Goal: Information Seeking & Learning: Find specific fact

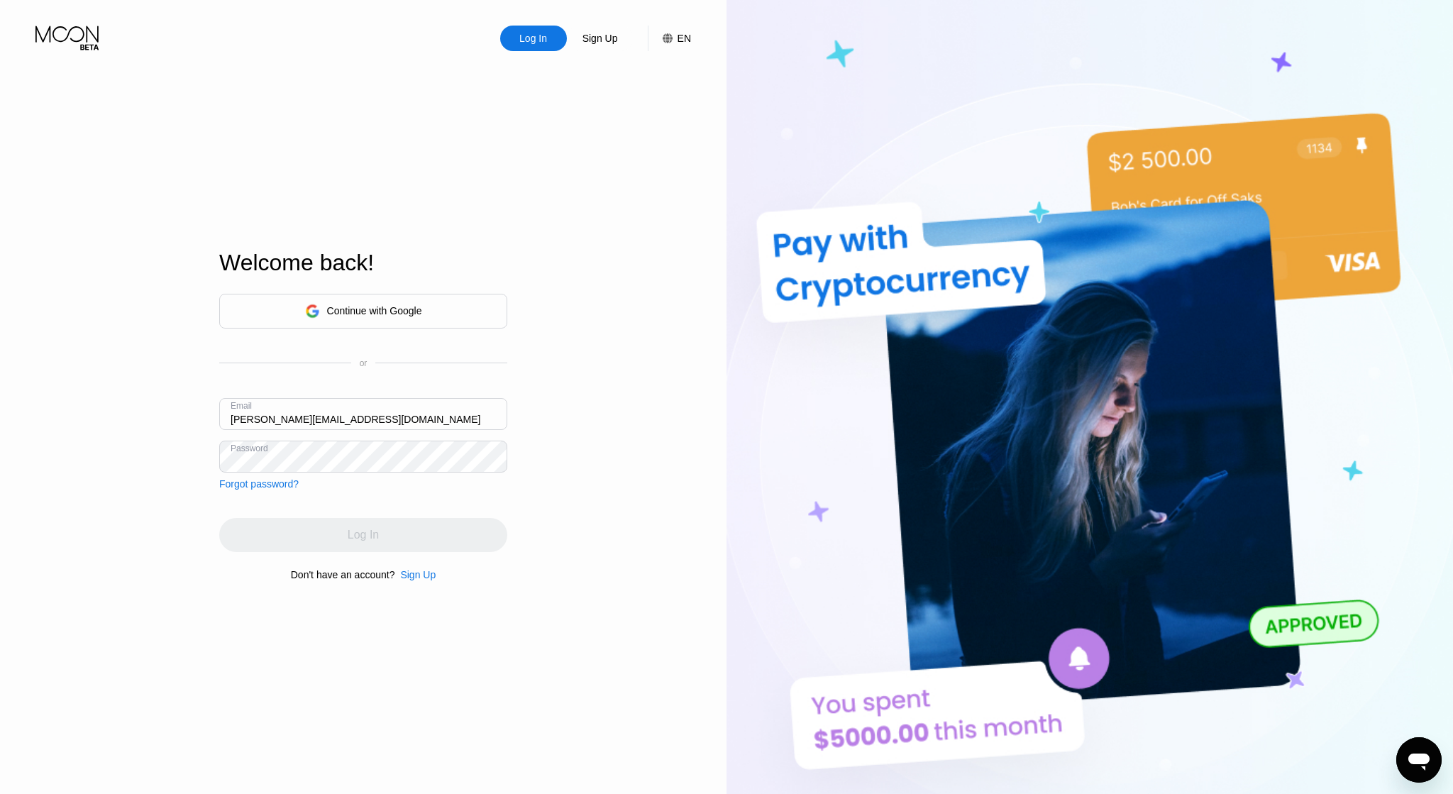
drag, startPoint x: 434, startPoint y: 392, endPoint x: 434, endPoint y: 422, distance: 30.5
click at [434, 392] on div "Continue with Google or Email [PERSON_NAME][EMAIL_ADDRESS][DOMAIN_NAME] Passwor…" at bounding box center [363, 392] width 288 height 196
click at [434, 423] on input "[PERSON_NAME][EMAIL_ADDRESS][DOMAIN_NAME]" at bounding box center [363, 414] width 288 height 32
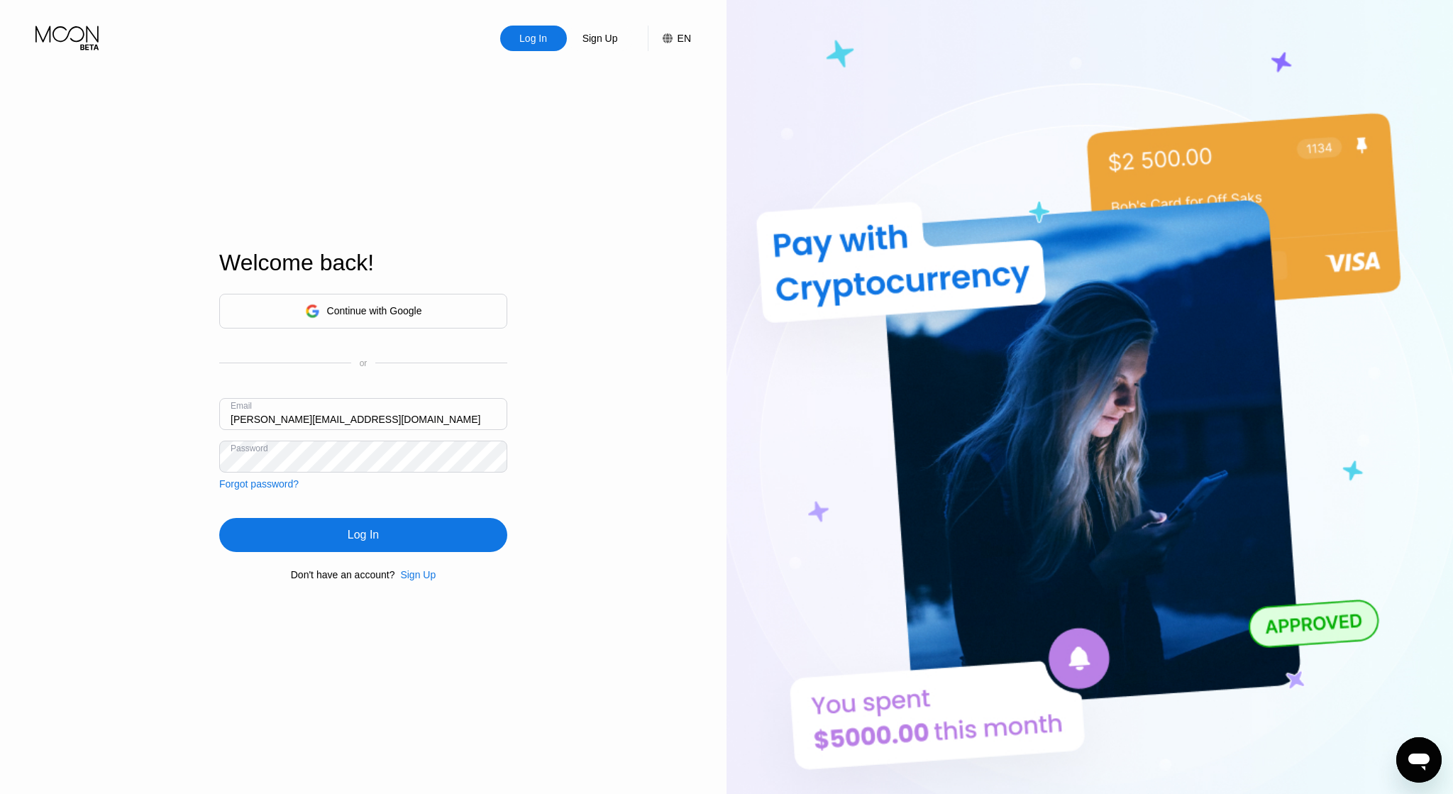
type input "[PERSON_NAME][EMAIL_ADDRESS][DOMAIN_NAME]"
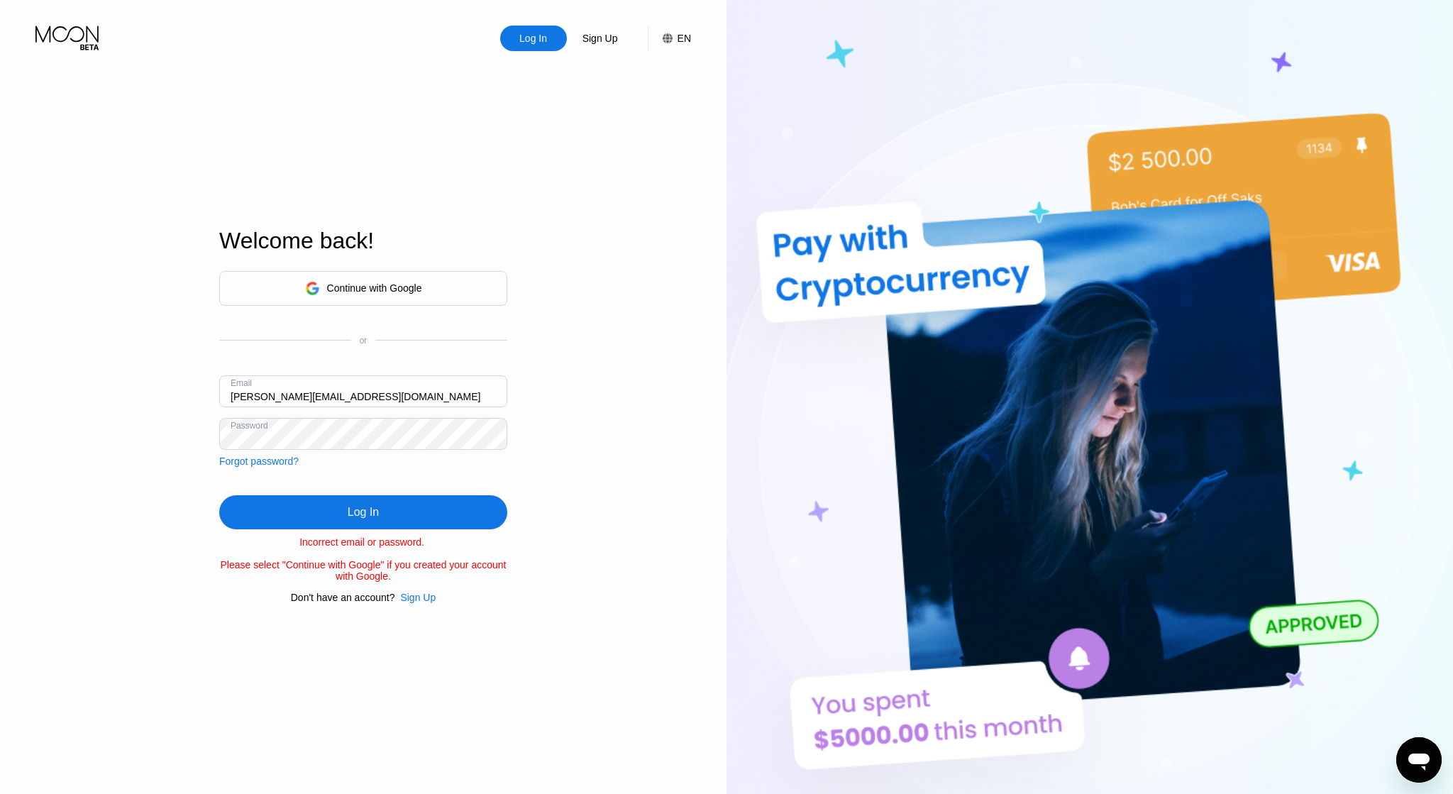
click at [380, 521] on div "Log In" at bounding box center [363, 512] width 288 height 34
click at [82, 293] on div "Log In Sign Up EN Language Select an item Save Welcome back! Continue with Goog…" at bounding box center [363, 436] width 727 height 873
click at [341, 522] on div "Log In" at bounding box center [363, 512] width 288 height 34
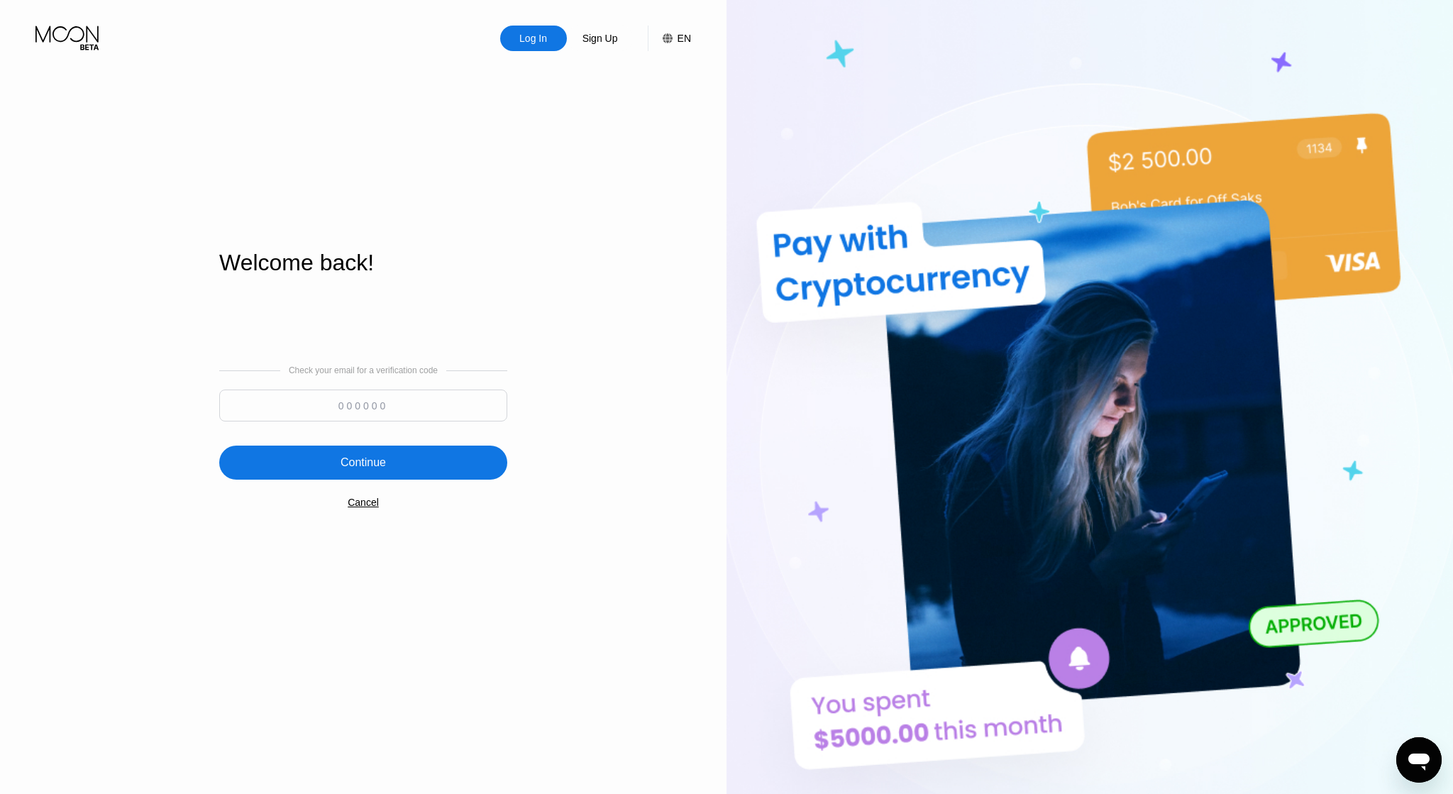
click at [286, 411] on input at bounding box center [363, 406] width 288 height 32
paste input "130381"
type input "130381"
click at [366, 456] on div "Continue" at bounding box center [363, 463] width 288 height 34
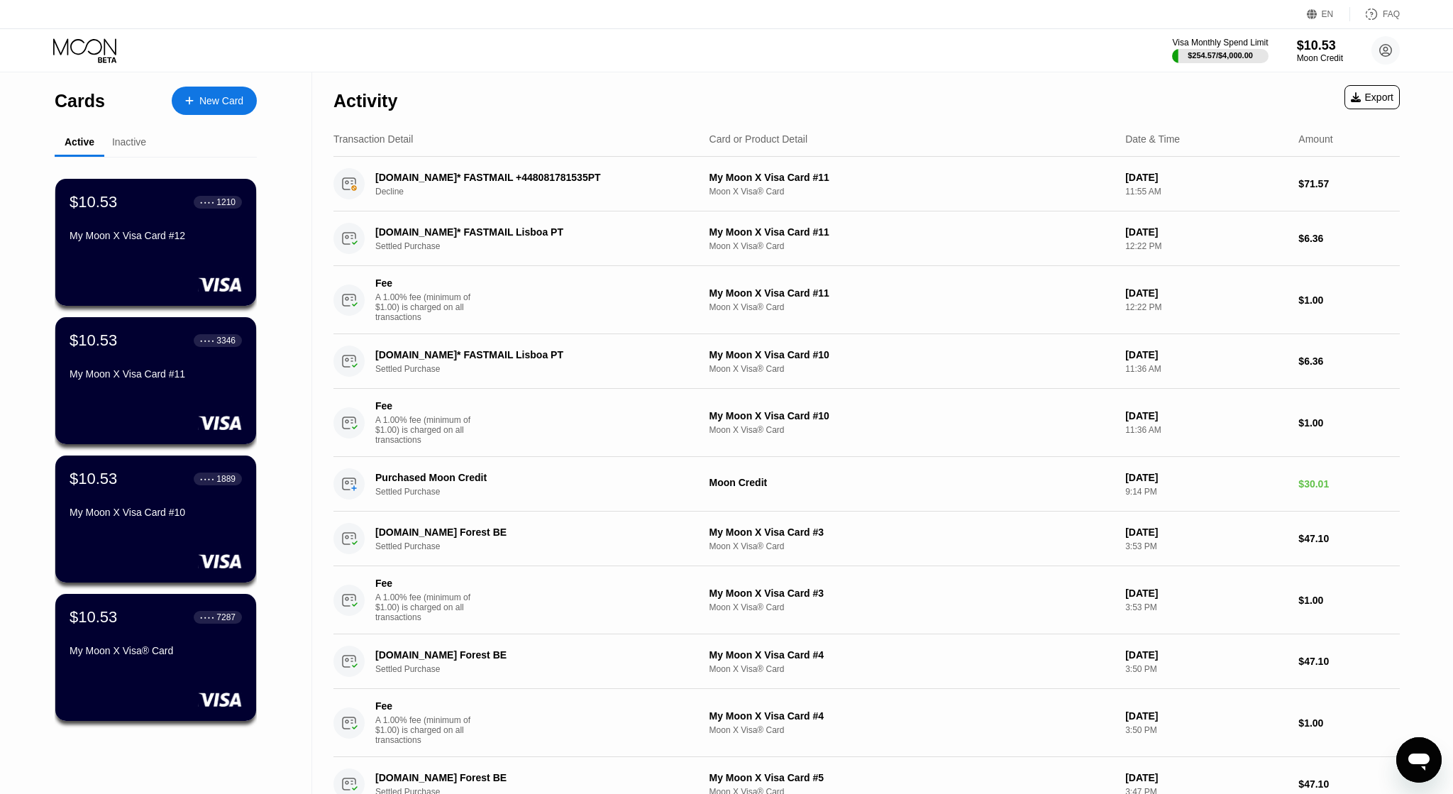
click at [739, 67] on div "Visa Monthly Spend Limit $254.57 / $4,000.00 $10.53 Moon Credit barbara.57wolf@…" at bounding box center [726, 50] width 1453 height 43
click at [1306, 58] on div "Moon Credit" at bounding box center [1320, 58] width 48 height 10
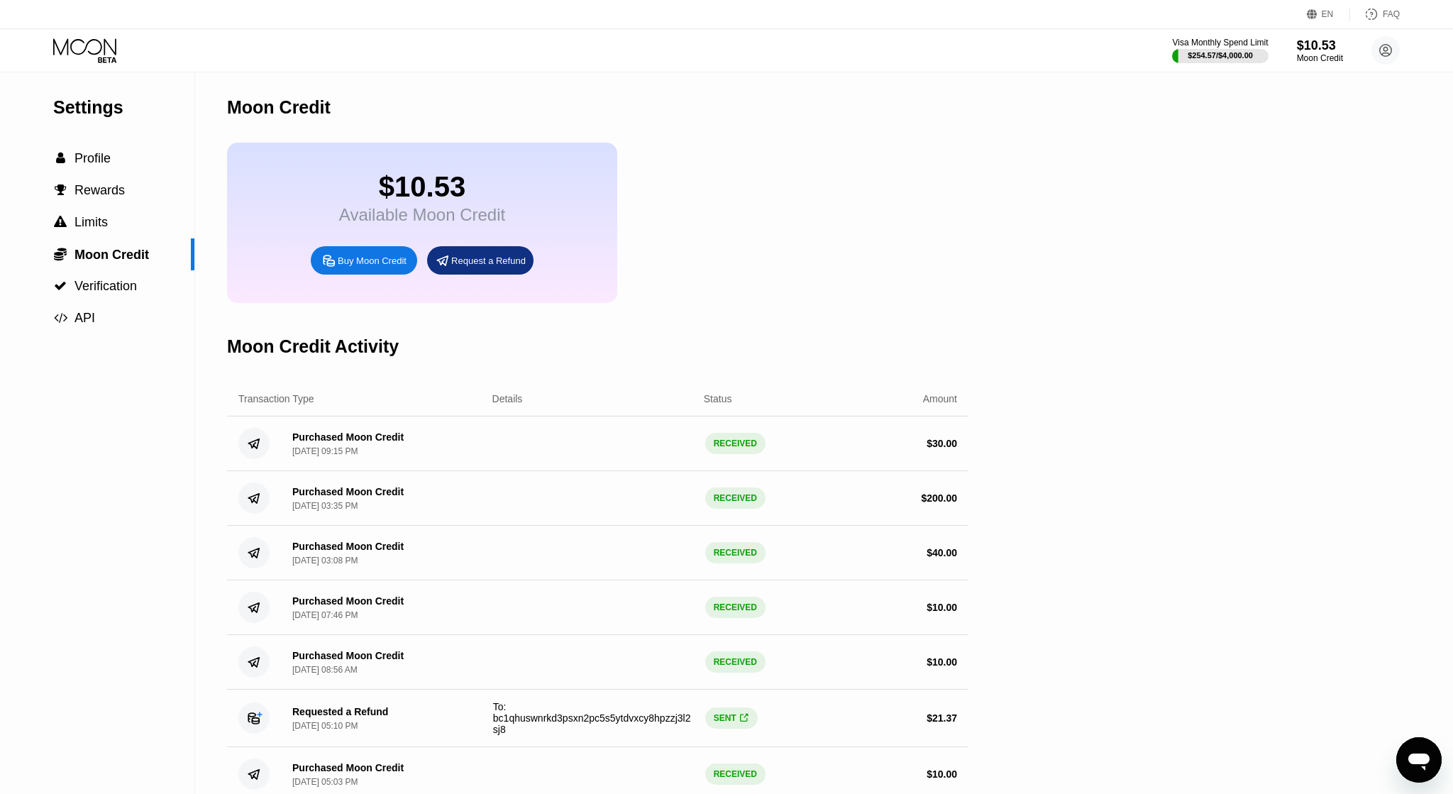
click at [355, 267] on div "Buy Moon Credit" at bounding box center [372, 261] width 69 height 12
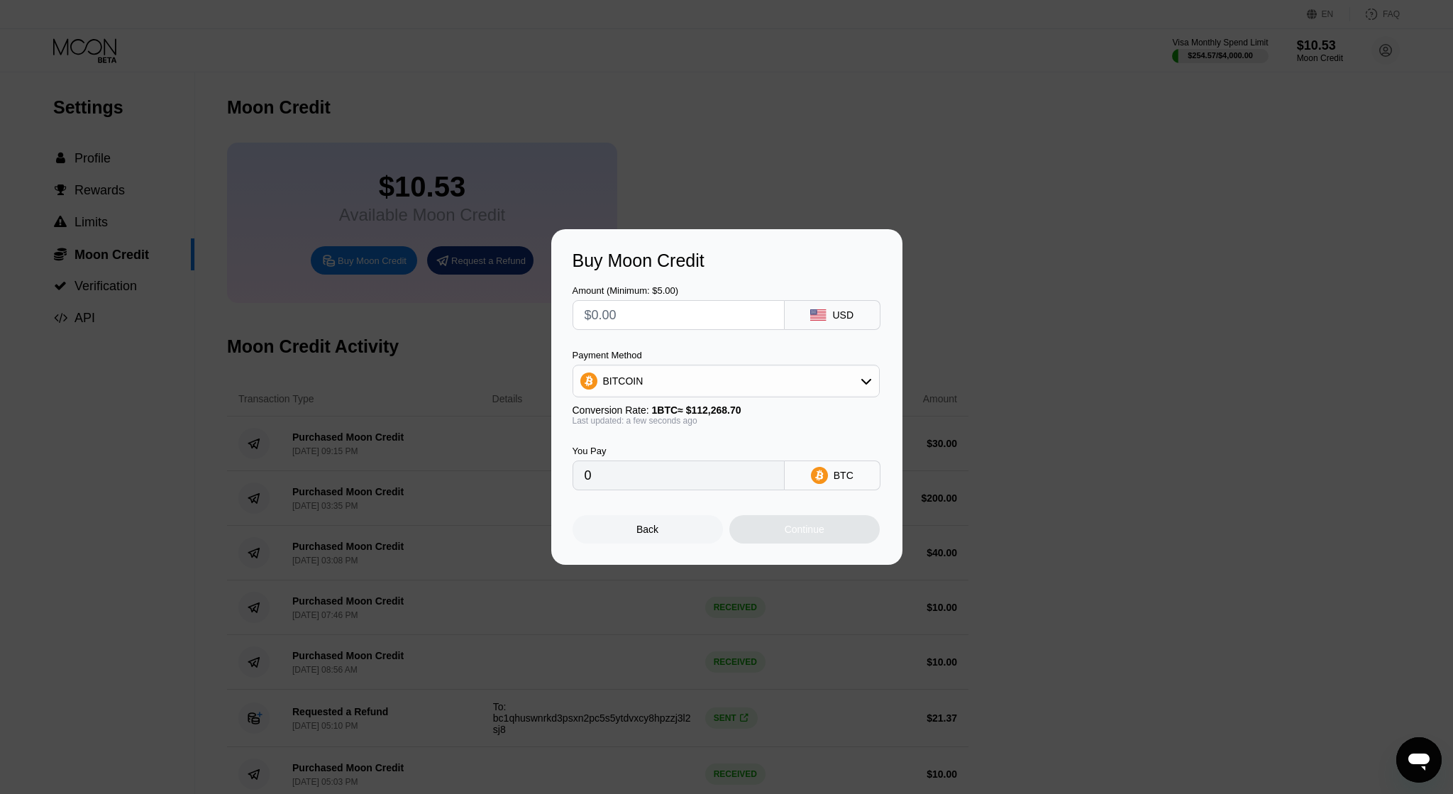
click at [636, 331] on div "Amount (Minimum: $5.00) USD Payment Method BITCOIN Conversion Rate: 1 BTC ≈ $11…" at bounding box center [727, 380] width 309 height 219
click at [641, 324] on input "text" at bounding box center [679, 315] width 188 height 28
type input "$190"
type input "0.00169237"
type input "$190"
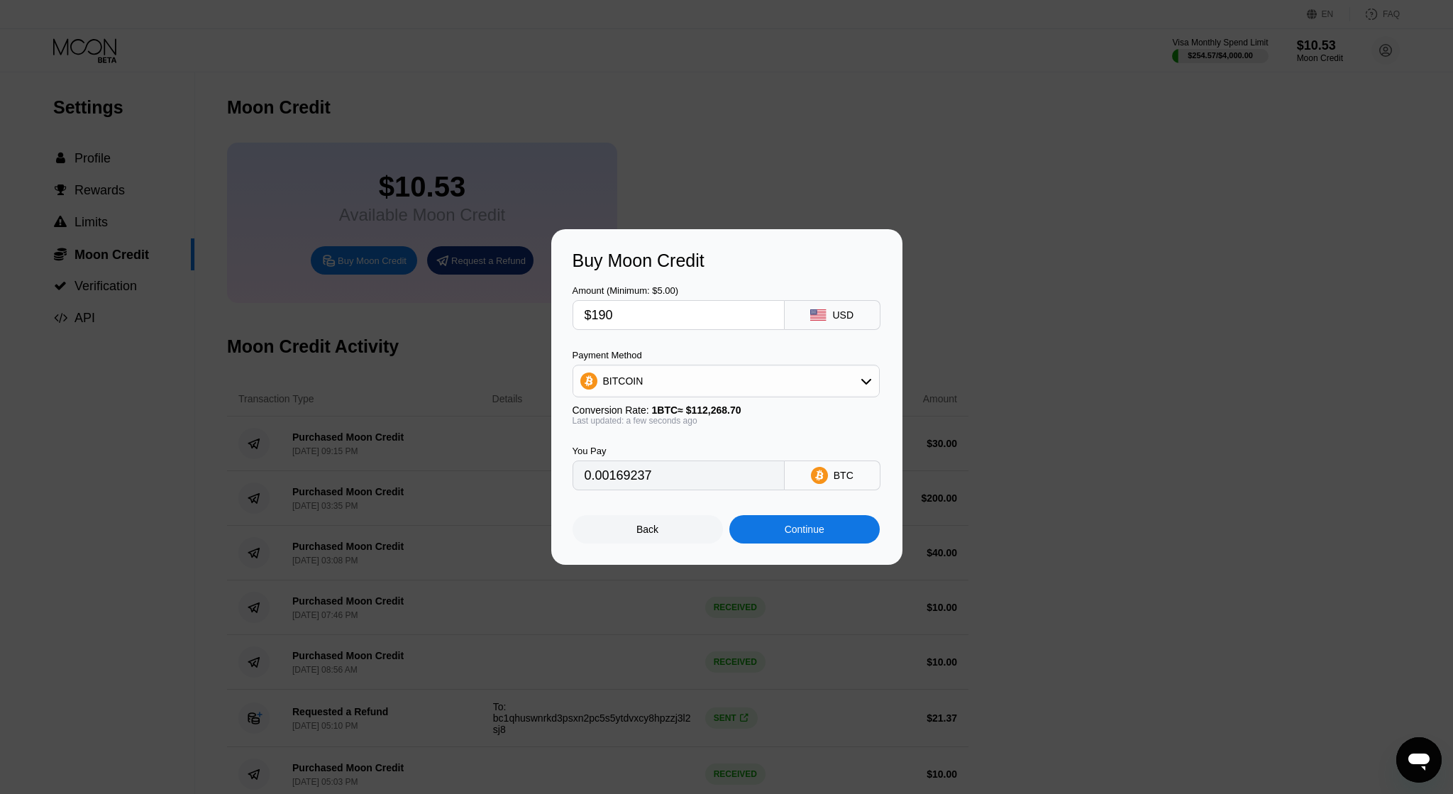
click at [798, 544] on div "Continue" at bounding box center [804, 529] width 150 height 28
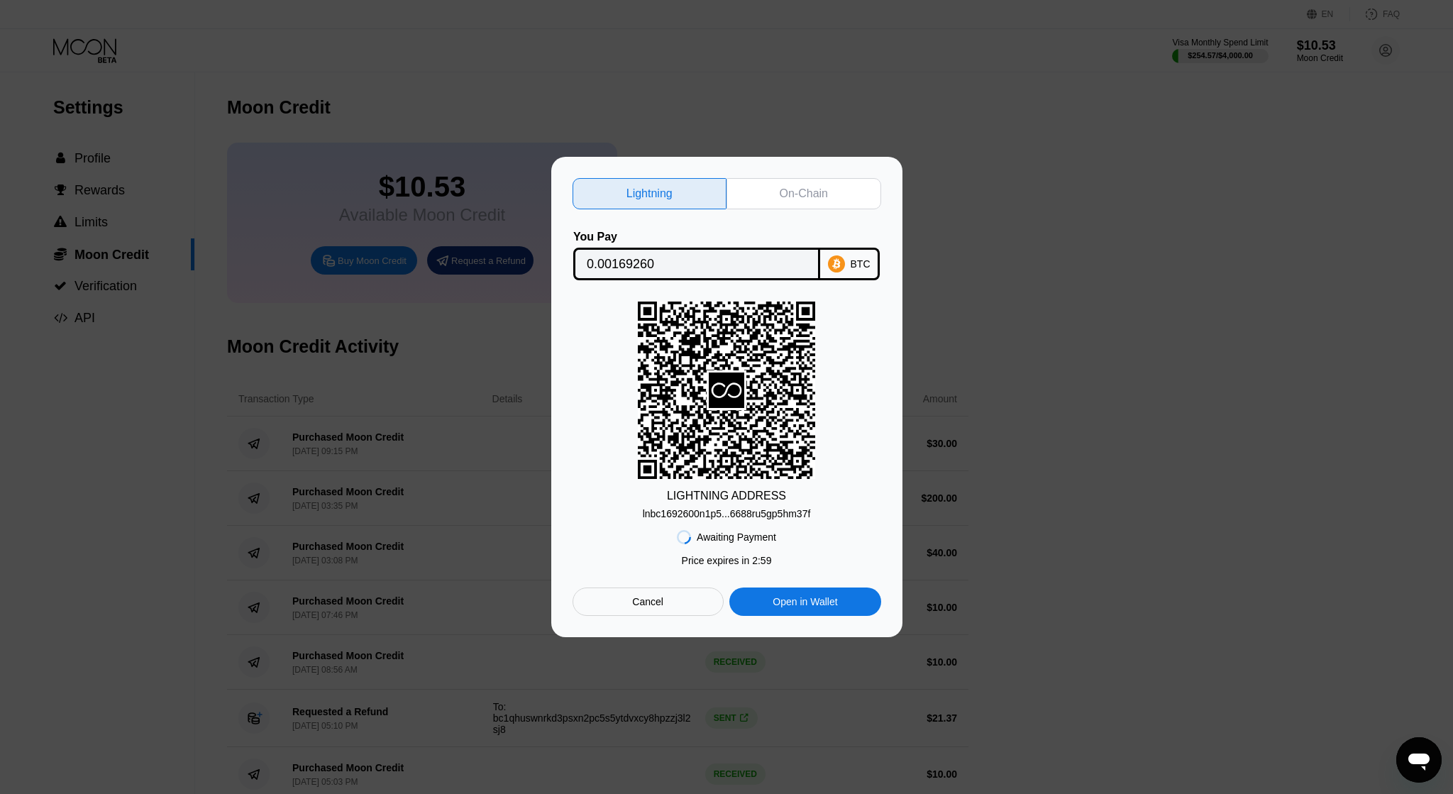
click at [780, 189] on div "On-Chain" at bounding box center [804, 194] width 48 height 14
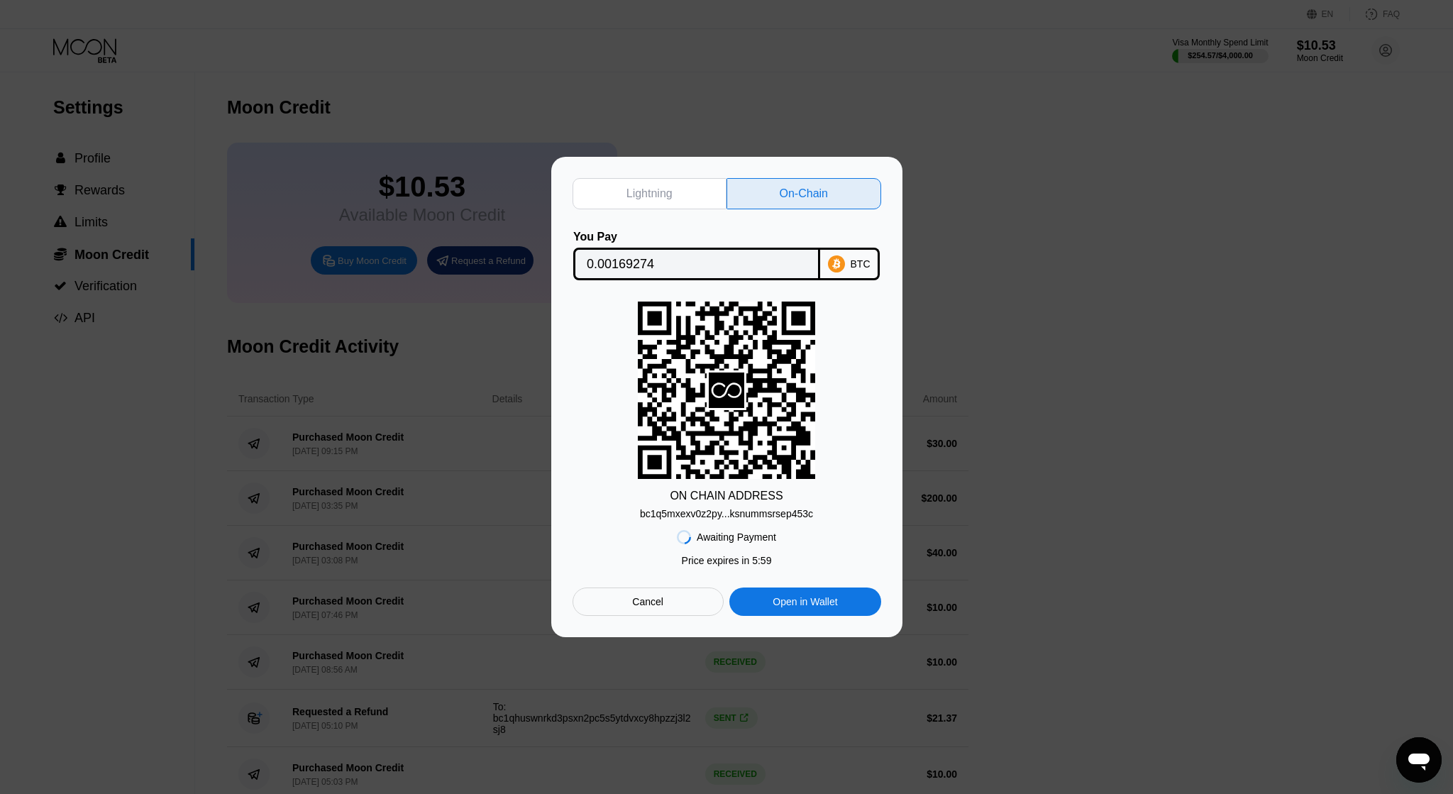
click at [708, 517] on div "bc1q5mxexv0z2py...ksnummsrsep453c" at bounding box center [726, 513] width 173 height 11
click at [714, 254] on input "0.00169274" at bounding box center [697, 264] width 220 height 28
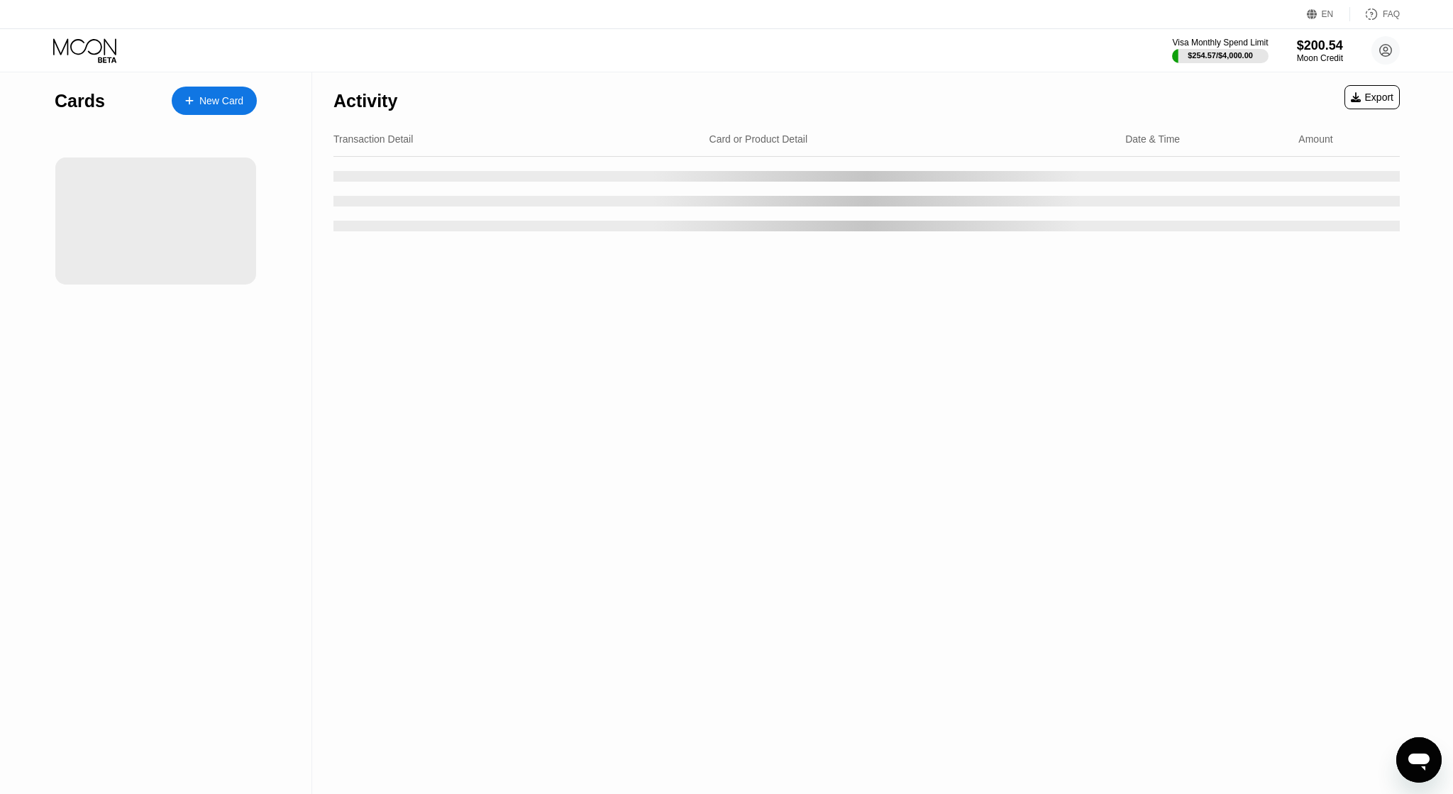
click at [521, 62] on div "Visa Monthly Spend Limit $254.57 / $4,000.00 $200.54 Moon Credit [PERSON_NAME][…" at bounding box center [726, 50] width 1453 height 43
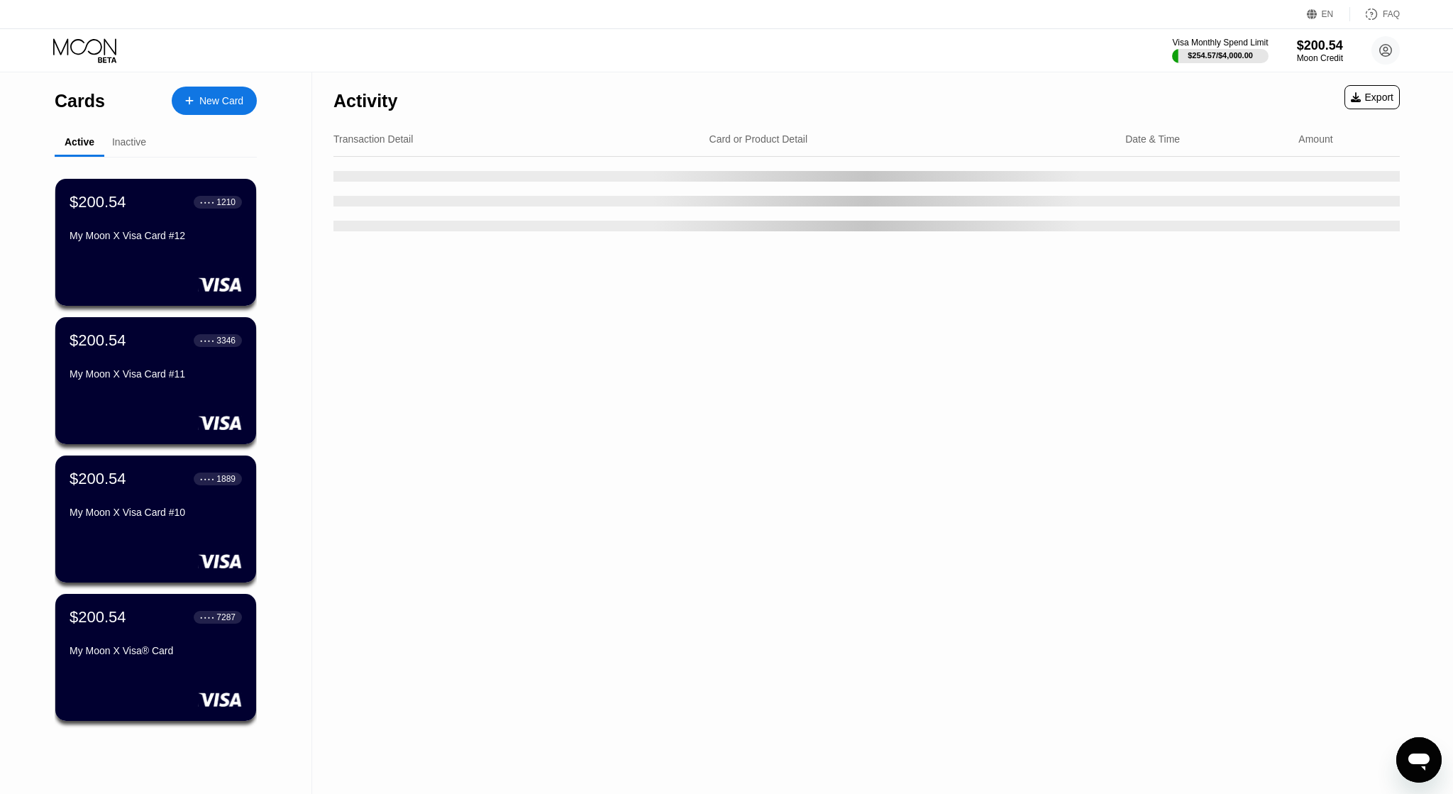
click at [67, 106] on div "Cards" at bounding box center [80, 101] width 50 height 21
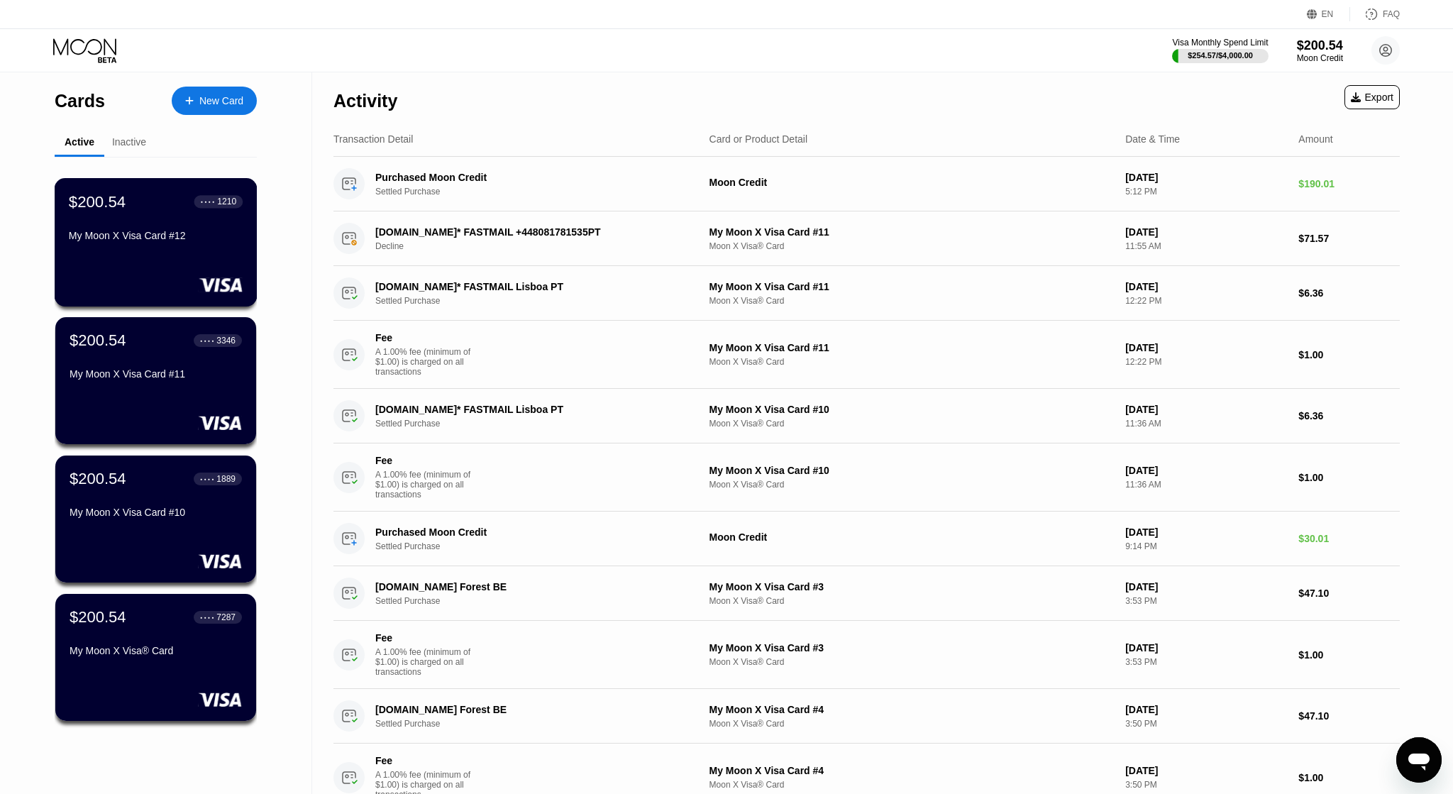
click at [177, 241] on div "My Moon X Visa Card #12" at bounding box center [156, 235] width 174 height 11
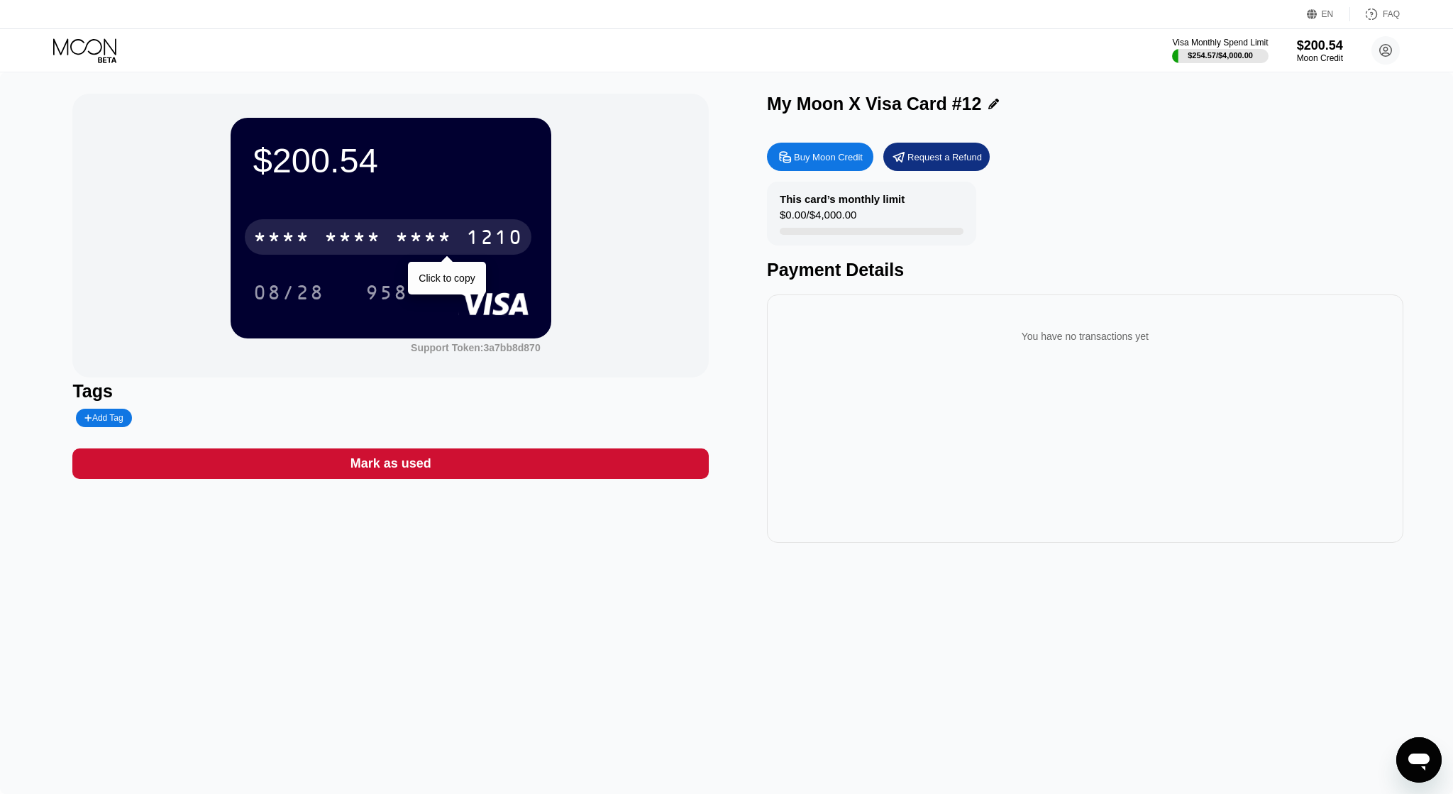
drag, startPoint x: 430, startPoint y: 236, endPoint x: 482, endPoint y: 289, distance: 74.3
click at [430, 234] on div "* * * *" at bounding box center [423, 239] width 57 height 23
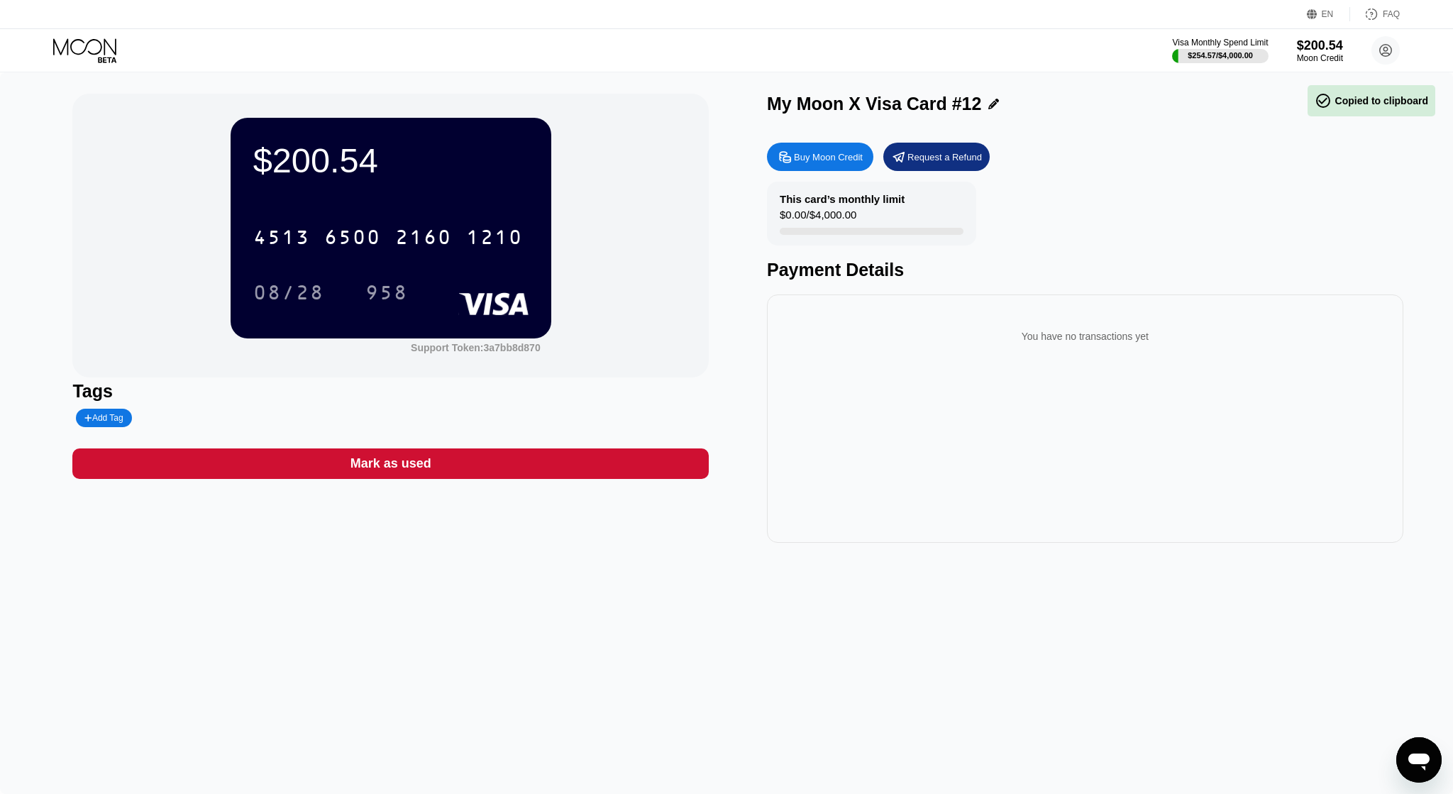
click at [638, 695] on div "$200.54 4513 6500 2160 1210 08/28 958 Support Token: 3a7bb8d870 Tags Add Tag Ma…" at bounding box center [726, 433] width 1453 height 722
click at [266, 289] on div "08/28" at bounding box center [288, 294] width 71 height 23
click at [609, 662] on div "$200.54 4513 6500 2160 1210 08/28 958 Support Token: 3a7bb8d870 Tags Add Tag Ma…" at bounding box center [726, 433] width 1453 height 722
click at [383, 288] on div "958" at bounding box center [386, 294] width 43 height 23
click at [716, 695] on div "$200.54 4513 6500 2160 1210 08/28 958 Support Token: 3a7bb8d870 Tags Add Tag Ma…" at bounding box center [726, 433] width 1453 height 722
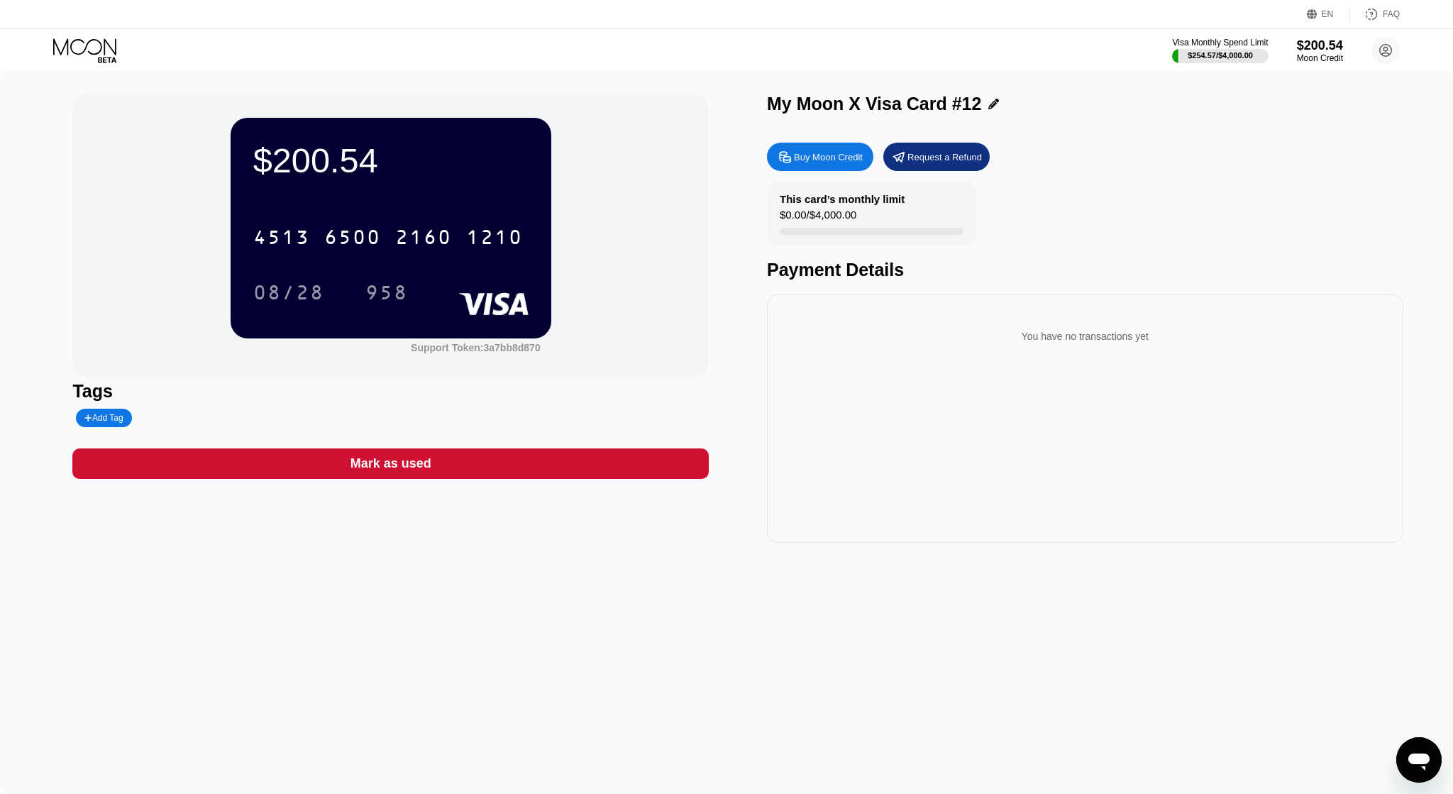
click at [65, 35] on div "Visa Monthly Spend Limit $254.57 / $4,000.00 $200.54 Moon Credit [PERSON_NAME][…" at bounding box center [726, 50] width 1453 height 43
click at [87, 45] on icon at bounding box center [86, 50] width 66 height 25
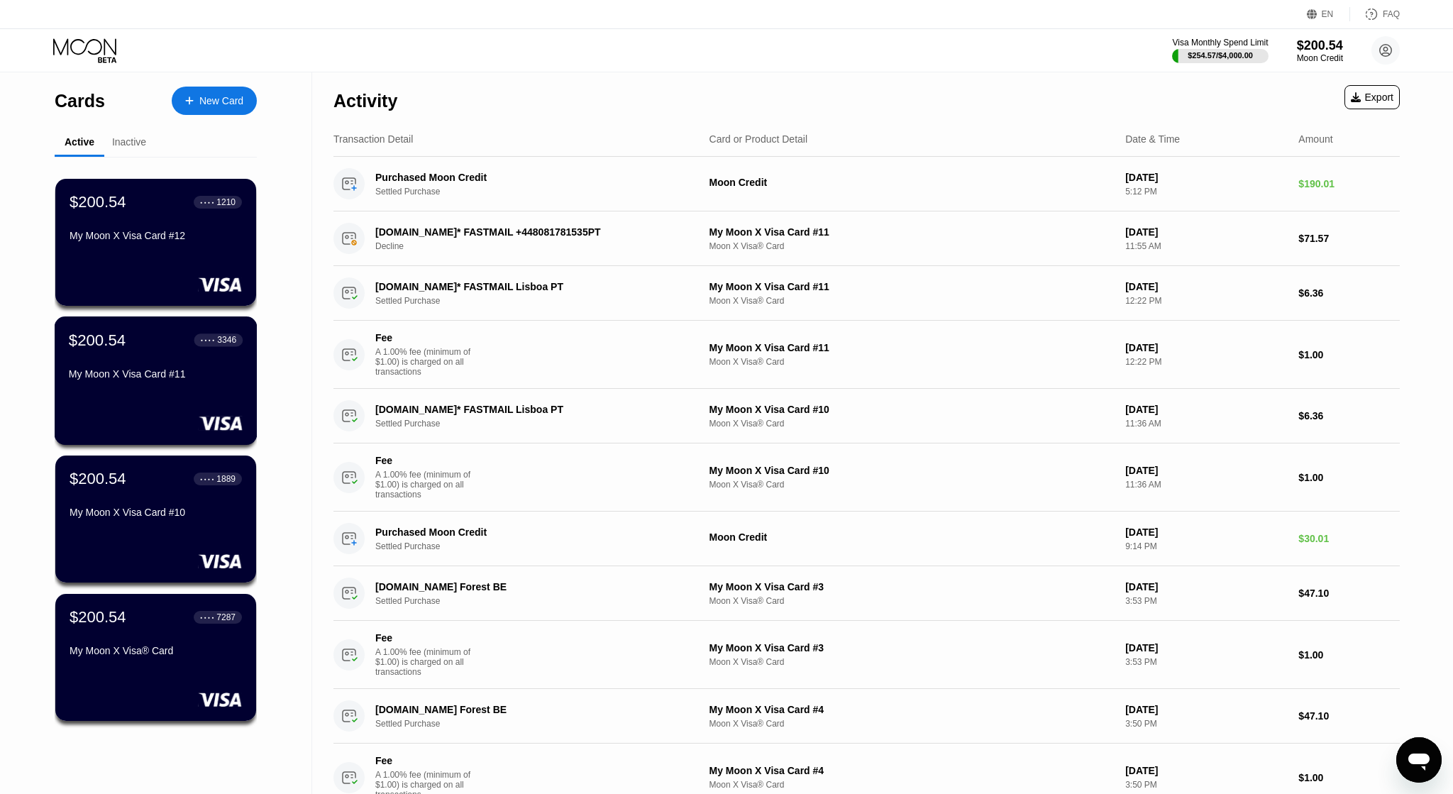
click at [200, 375] on div "My Moon X Visa Card #11" at bounding box center [156, 373] width 174 height 11
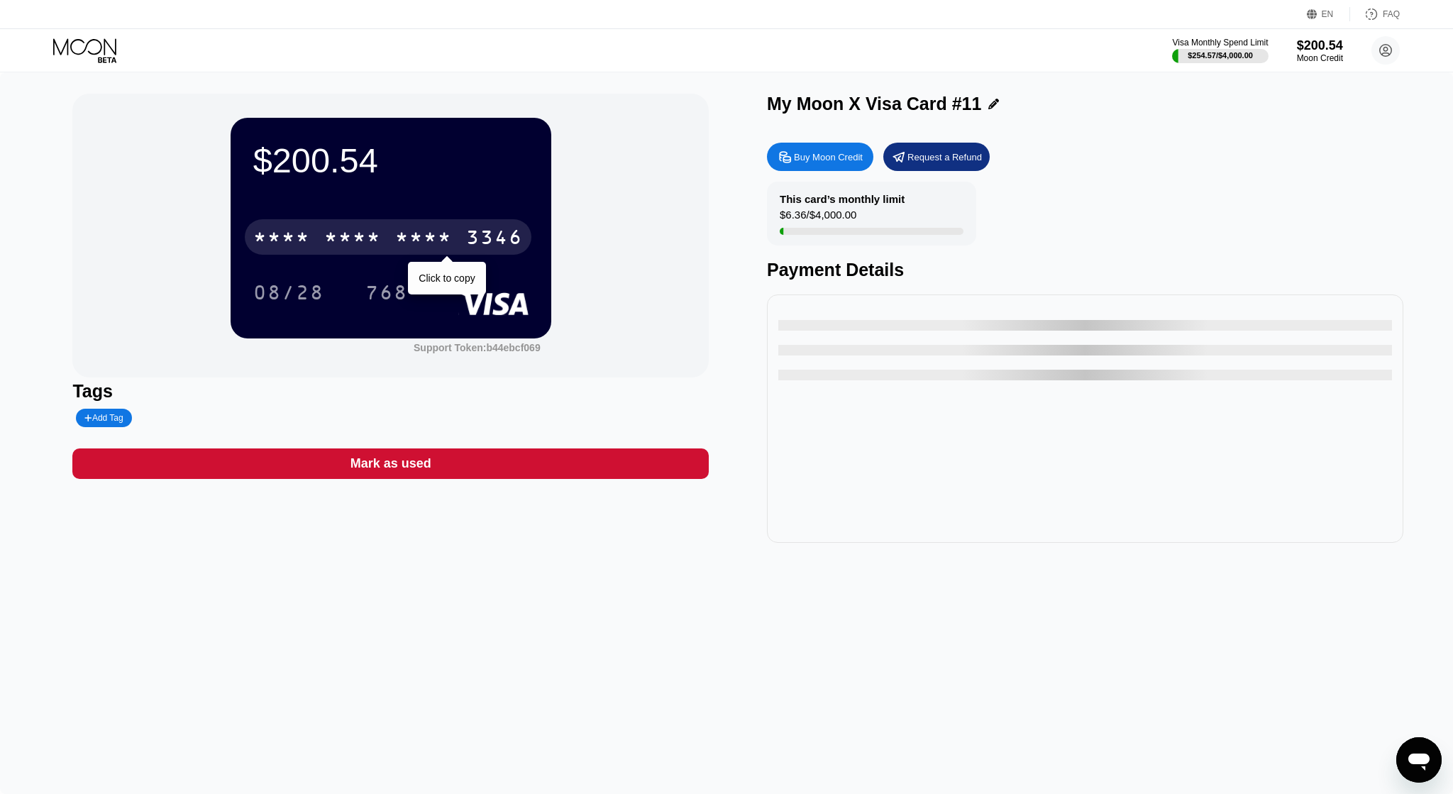
click at [468, 243] on div "3346" at bounding box center [494, 239] width 57 height 23
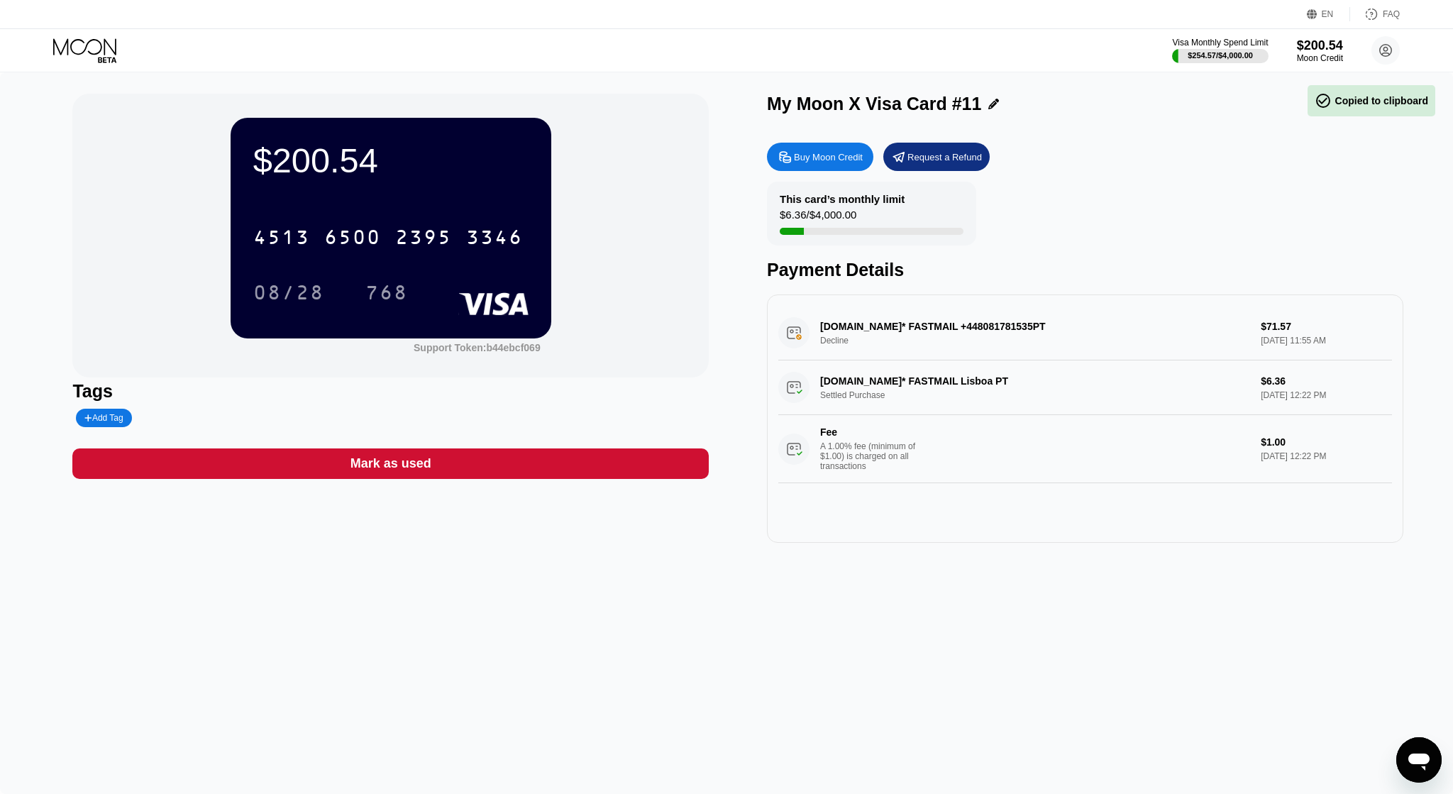
click at [592, 736] on div "$200.54 4513 6500 2395 3346 08/28 768 Support Token: b44ebcf069 Tags Add Tag Ma…" at bounding box center [726, 433] width 1453 height 722
click at [280, 285] on div "08/28" at bounding box center [289, 292] width 92 height 35
click at [600, 729] on div "$200.54 4513 6500 2395 3346 08/28 768 Support Token: b44ebcf069 Tags Add Tag Ma…" at bounding box center [726, 433] width 1453 height 722
click at [388, 306] on div "768" at bounding box center [386, 294] width 43 height 23
click at [519, 664] on div "$200.54 4513 6500 2395 3346 08/28 768 Support Token: b44ebcf069 Tags Add Tag Ma…" at bounding box center [726, 433] width 1453 height 722
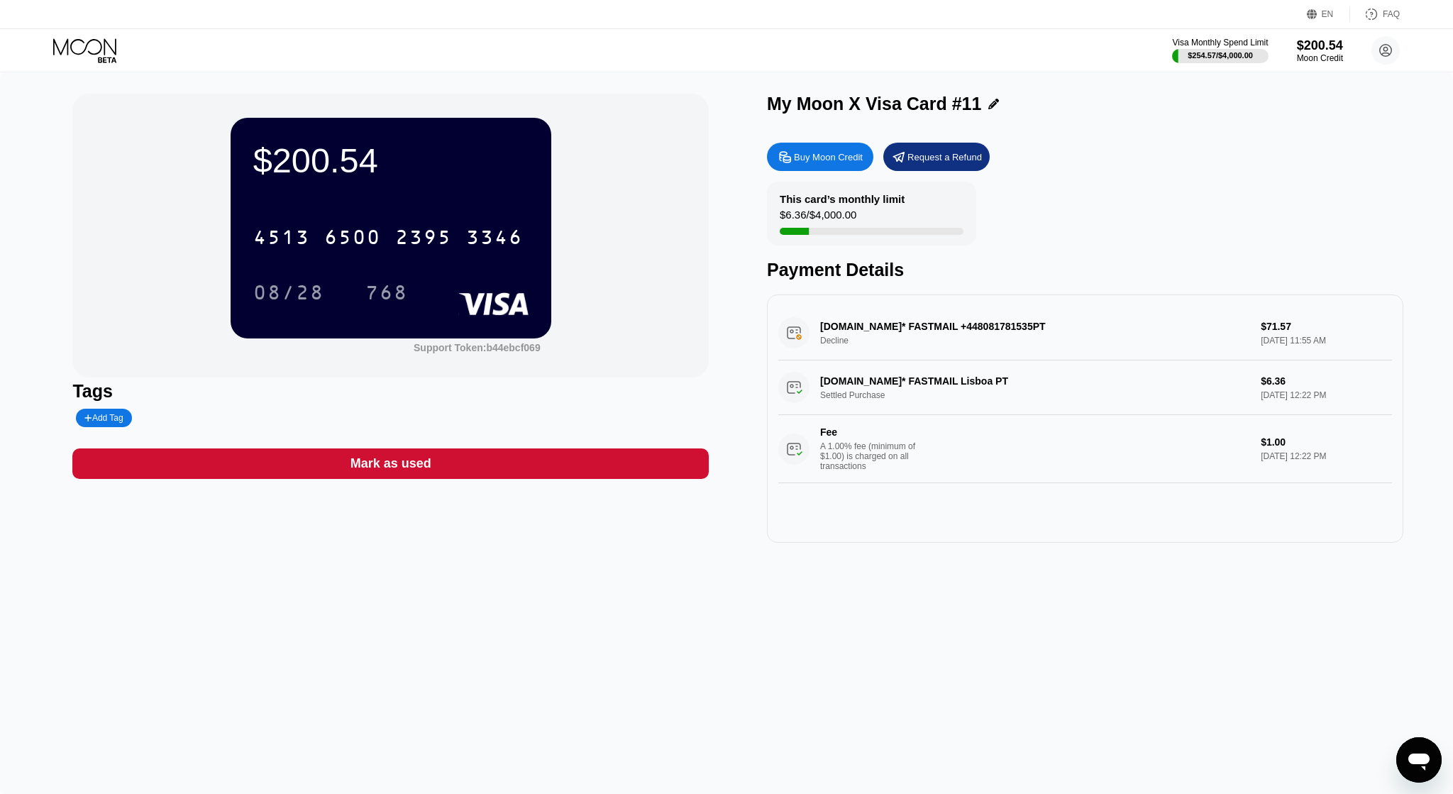
click at [106, 40] on icon at bounding box center [84, 46] width 63 height 16
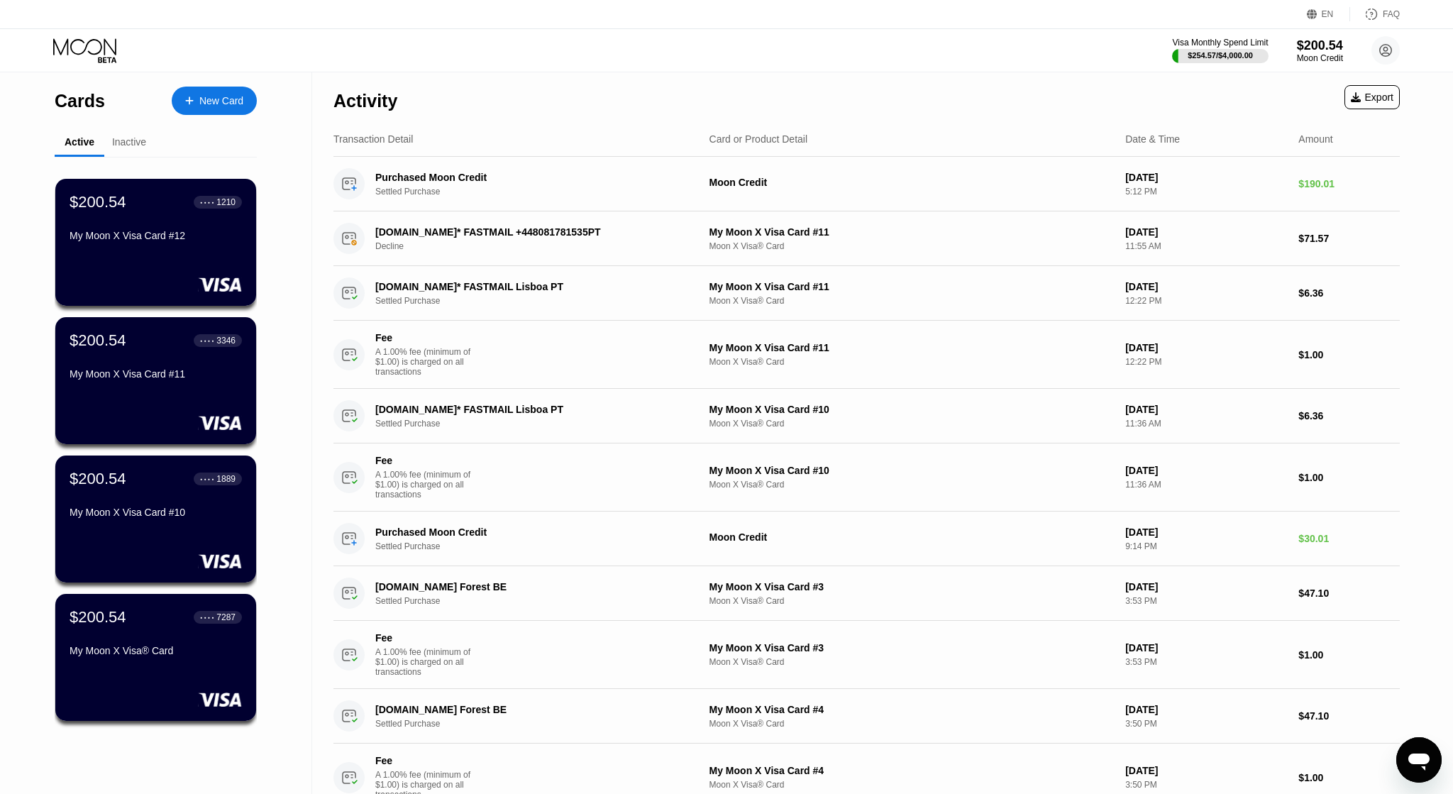
click at [100, 531] on div "$200.54 ● ● ● ● 1889 My Moon X Visa Card #10" at bounding box center [155, 519] width 201 height 127
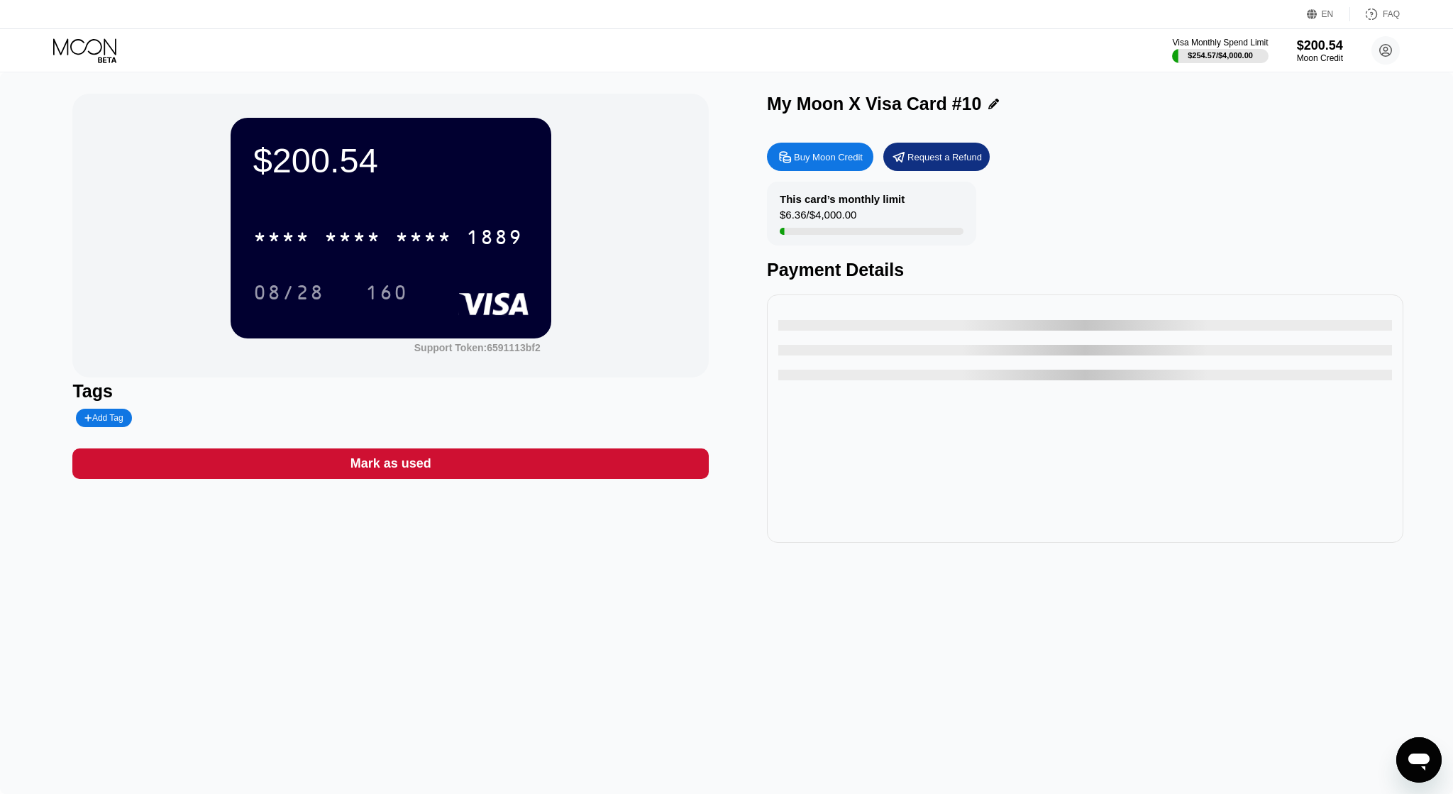
click at [438, 241] on div "* * * *" at bounding box center [423, 239] width 57 height 23
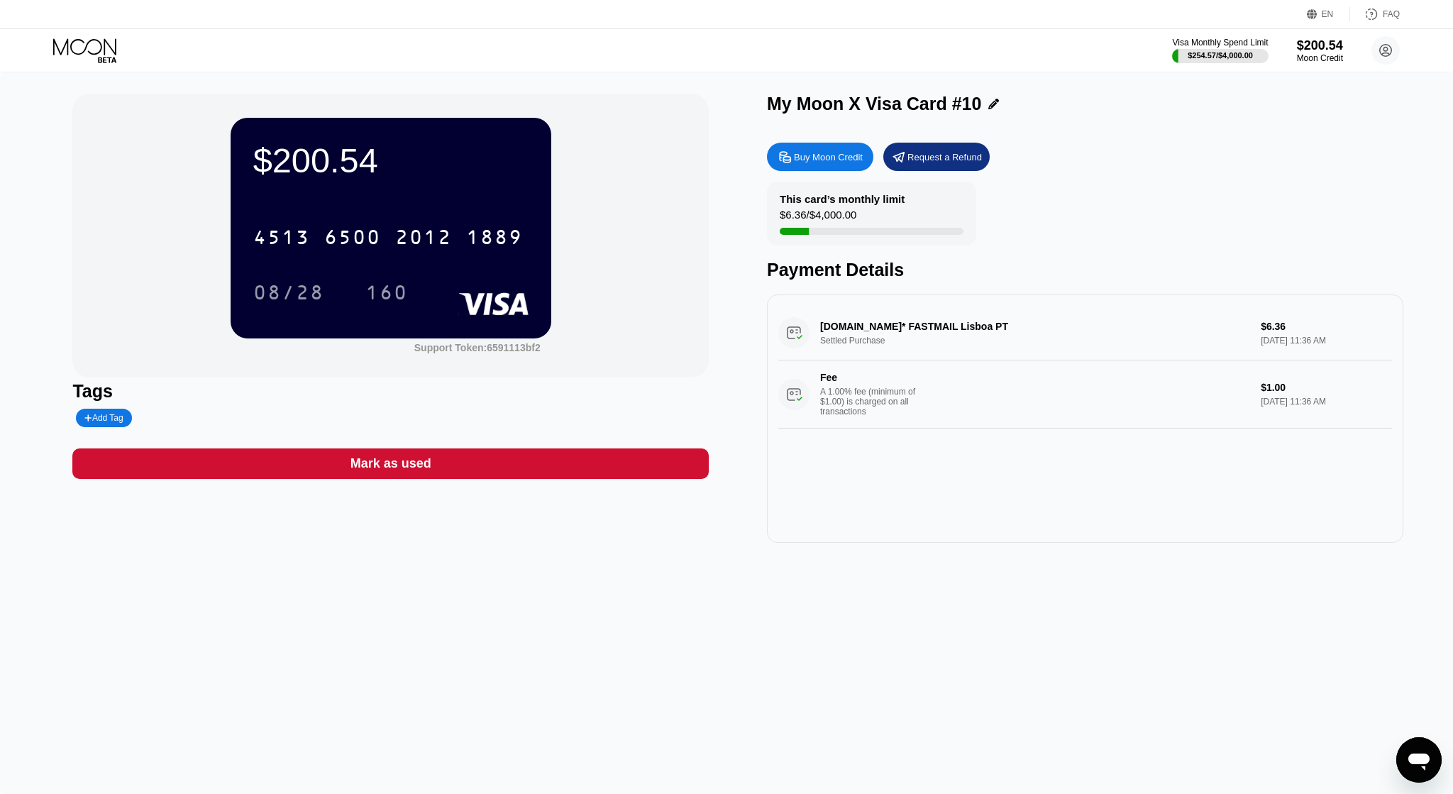
click at [631, 667] on div "$200.54 4513 6500 2012 1889 08/28 160 Support Token: 6591113bf2 Tags Add Tag Ma…" at bounding box center [726, 433] width 1453 height 722
click at [311, 287] on div "08/28" at bounding box center [288, 294] width 71 height 23
click at [646, 692] on div "$200.54 4513 6500 2012 1889 08/28 160 Support Token: 6591113bf2 Tags Add Tag Ma…" at bounding box center [726, 433] width 1453 height 722
click at [370, 286] on div "160" at bounding box center [386, 294] width 43 height 23
click at [664, 706] on div "$200.54 4513 6500 2012 1889 08/28 160 Support Token: 6591113bf2 Tags Add Tag Ma…" at bounding box center [726, 433] width 1453 height 722
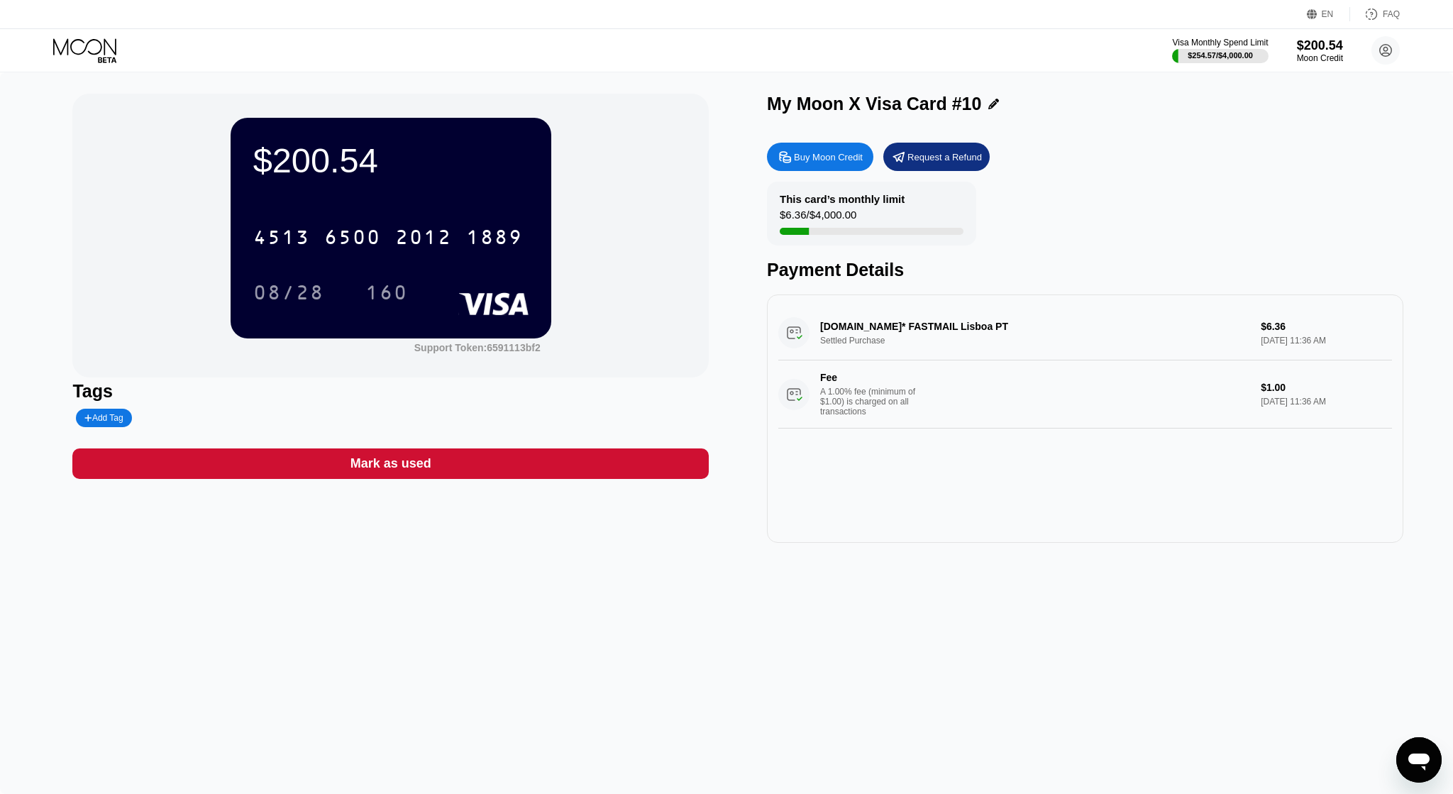
click at [123, 53] on div at bounding box center [96, 50] width 87 height 25
click at [93, 43] on icon at bounding box center [86, 50] width 66 height 25
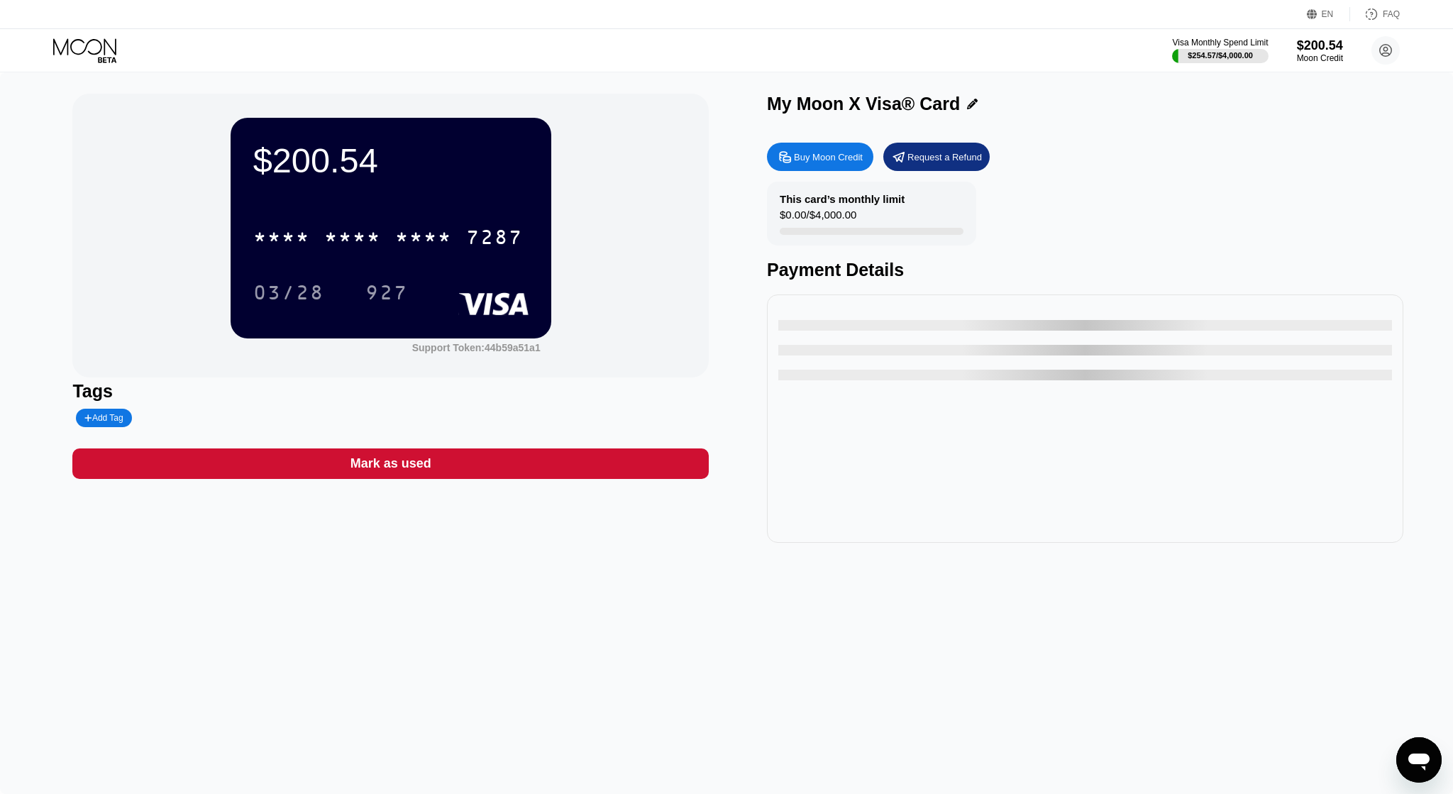
click at [430, 236] on div "* * * *" at bounding box center [423, 239] width 57 height 23
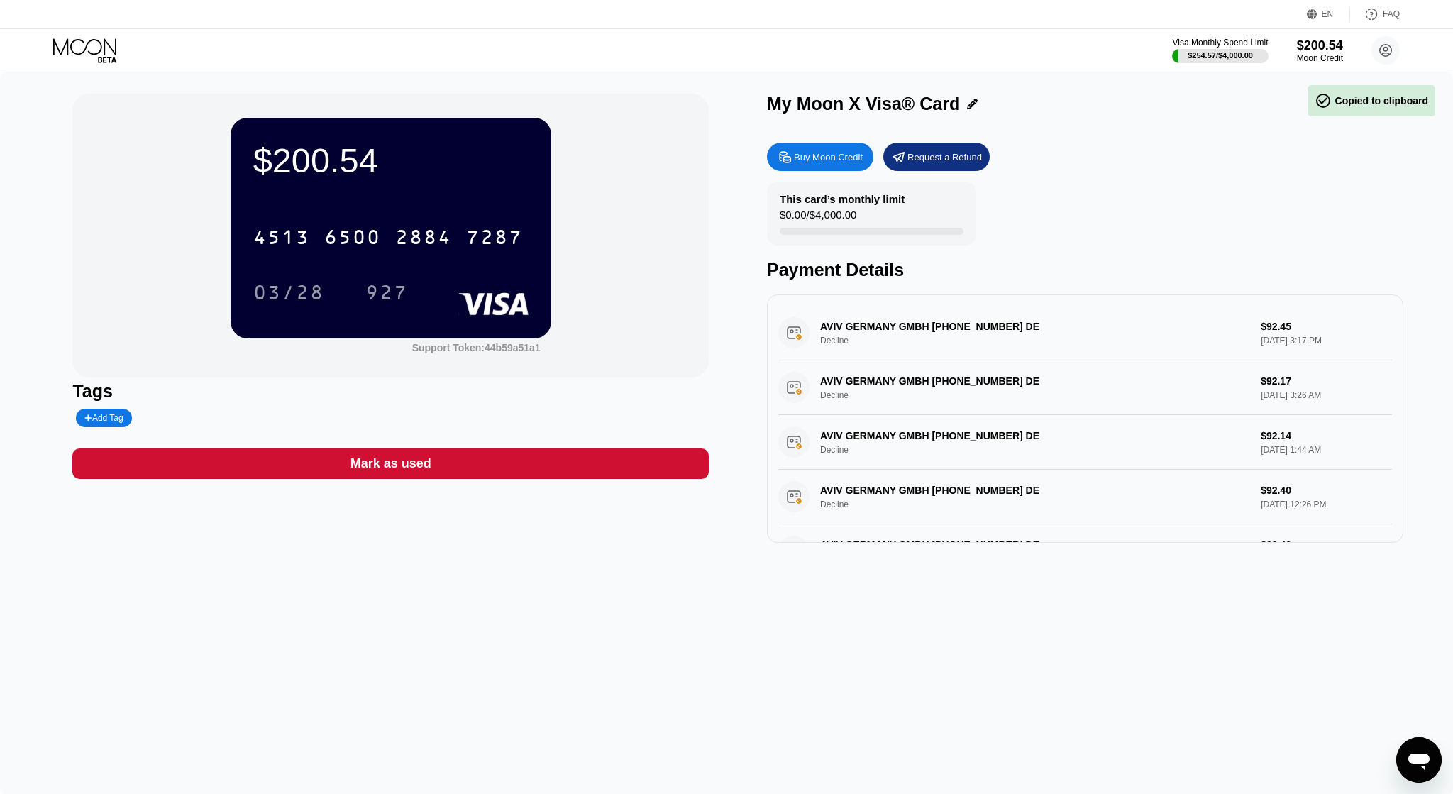
drag, startPoint x: 494, startPoint y: 682, endPoint x: 470, endPoint y: 502, distance: 181.1
click at [492, 680] on div "$200.54 4513 6500 2884 7287 03/28 927 Support Token: 44b59a51a1 Tags Add Tag Ma…" at bounding box center [726, 433] width 1453 height 722
click at [260, 289] on div "03/28" at bounding box center [288, 294] width 71 height 23
click at [583, 705] on div "$200.54 4513 6500 2884 7287 03/28 927 Support Token: 44b59a51a1 Tags Add Tag Ma…" at bounding box center [726, 433] width 1453 height 722
click at [376, 290] on div "927" at bounding box center [386, 294] width 43 height 23
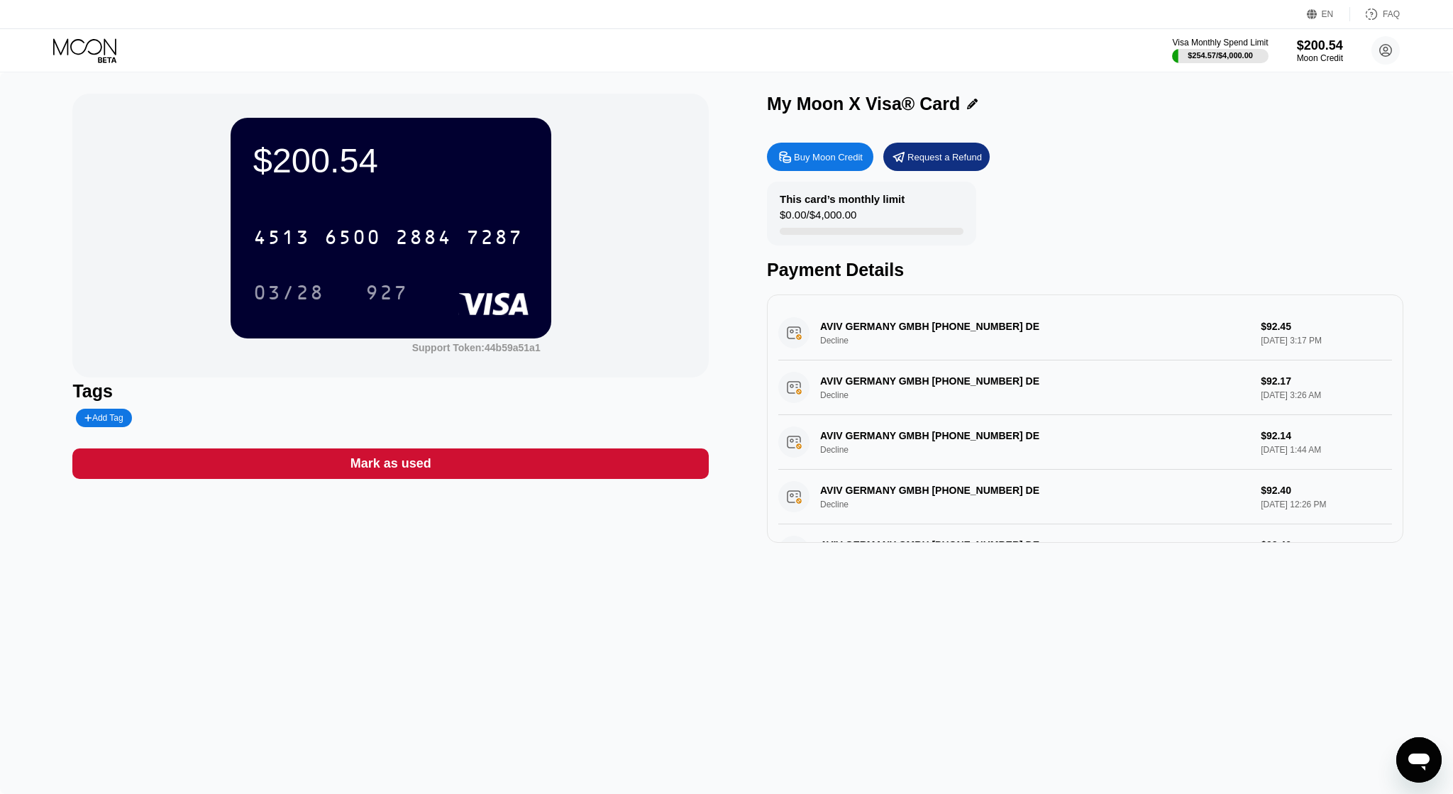
click at [91, 55] on icon at bounding box center [86, 50] width 66 height 25
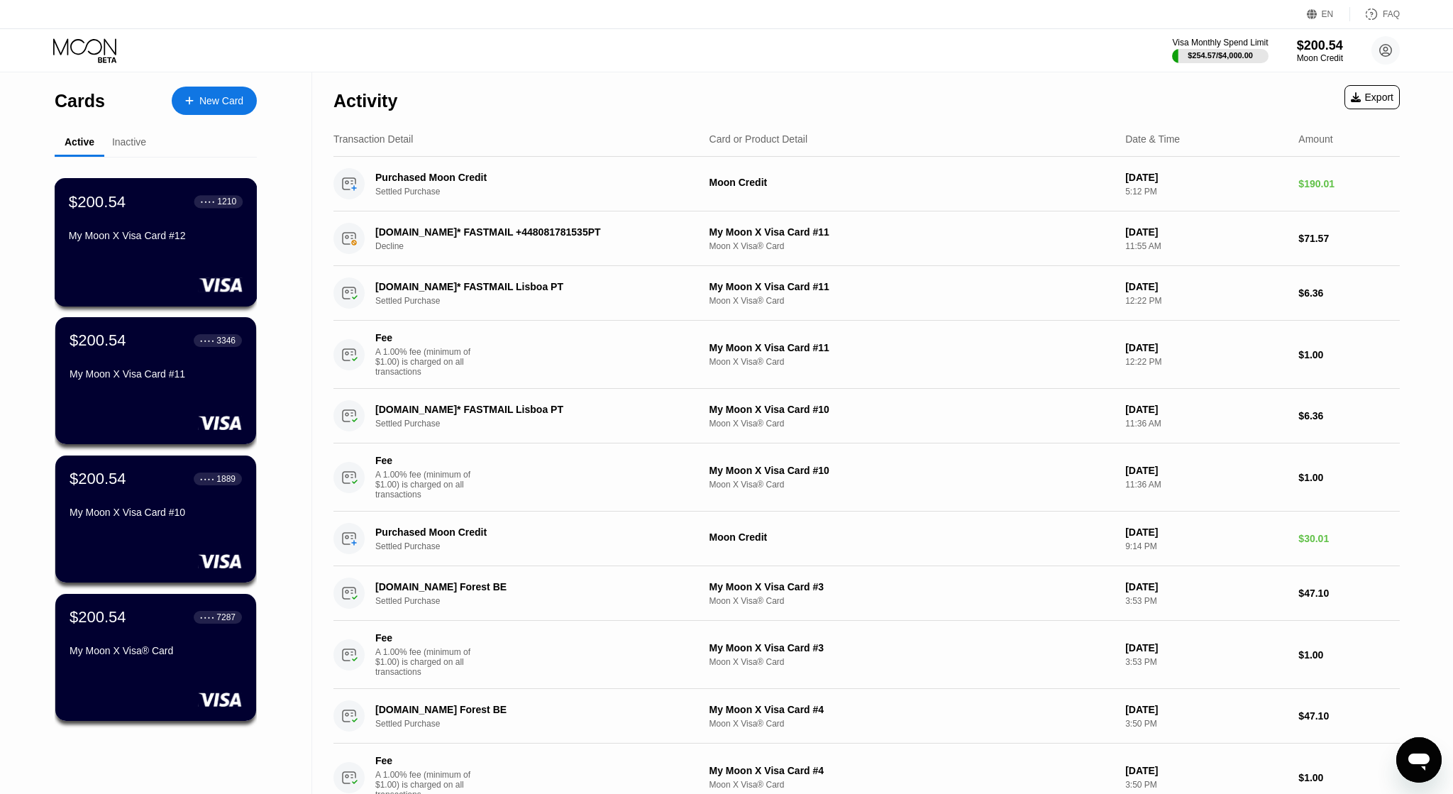
click at [180, 280] on div "$200.54 ● ● ● ● 1210 My Moon X Visa Card #12" at bounding box center [156, 242] width 203 height 128
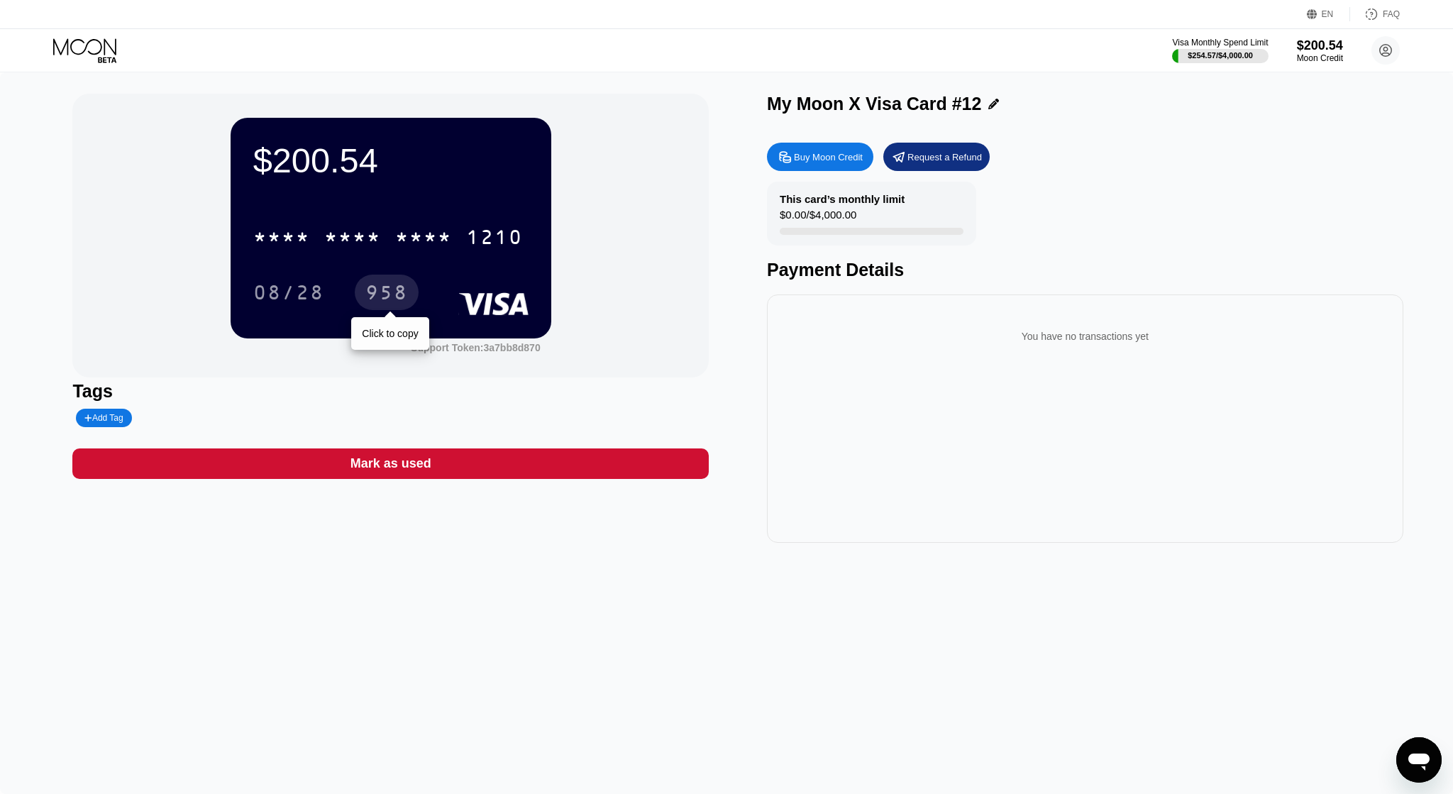
click at [382, 299] on div "958" at bounding box center [386, 294] width 43 height 23
click at [702, 674] on div "$200.54 * * * * * * * * * * * * 1210 08/28 958 Support Token: 3a7bb8d870 Tags A…" at bounding box center [726, 433] width 1453 height 722
click at [84, 50] on icon at bounding box center [86, 50] width 66 height 25
